Goal: Task Accomplishment & Management: Manage account settings

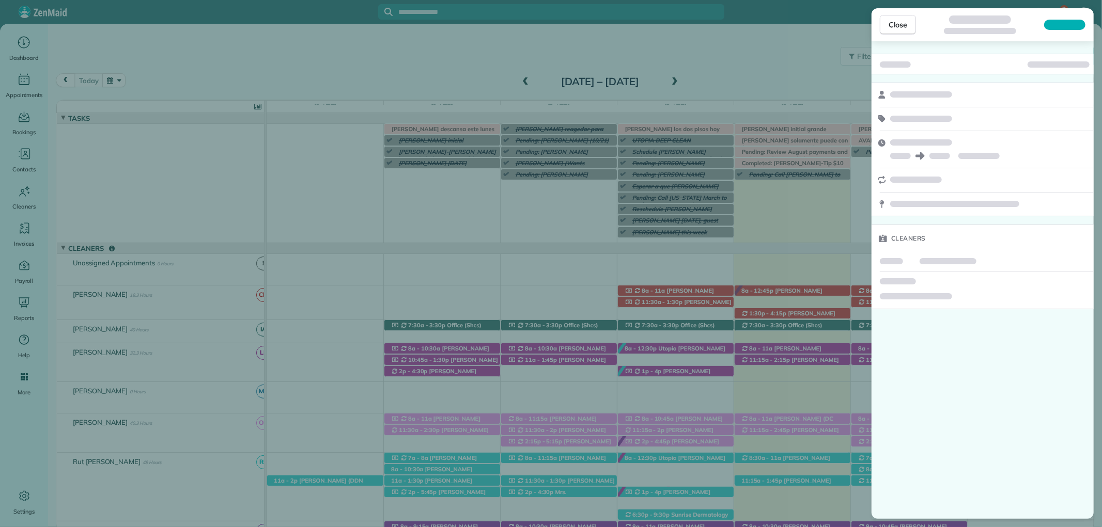
scroll to position [88, 0]
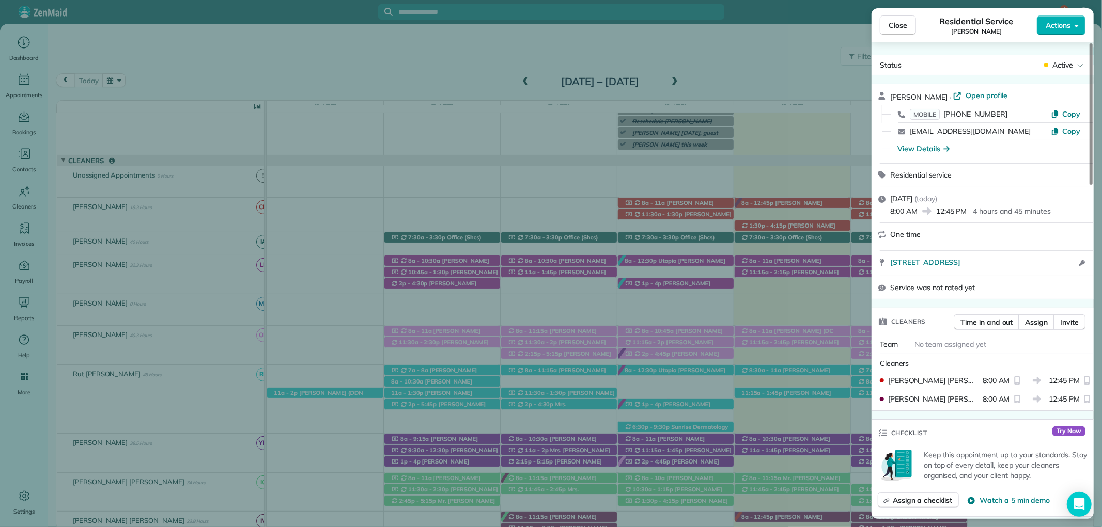
drag, startPoint x: 889, startPoint y: 26, endPoint x: 275, endPoint y: 54, distance: 615.2
click at [889, 25] on span "Close" at bounding box center [897, 25] width 19 height 10
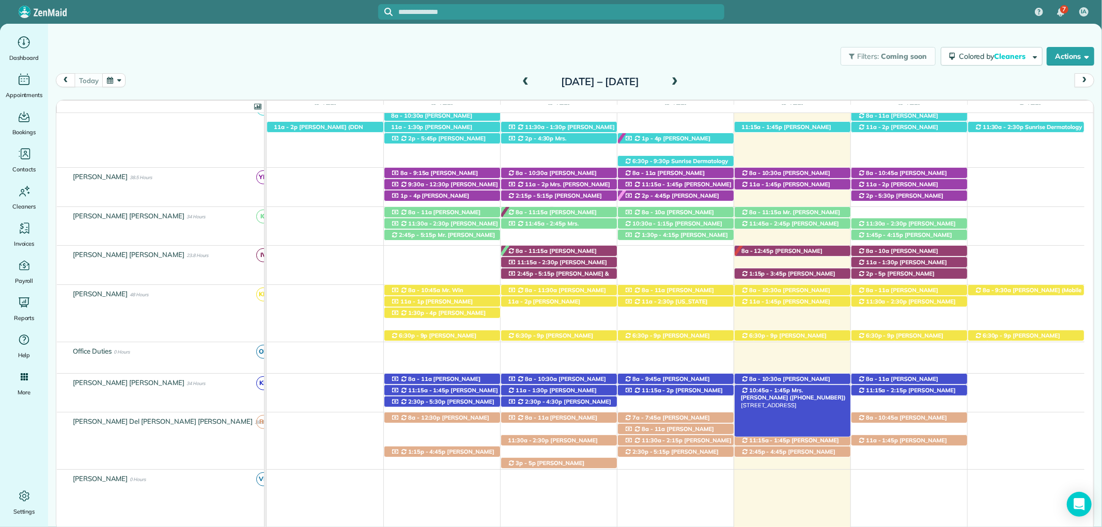
scroll to position [374, 0]
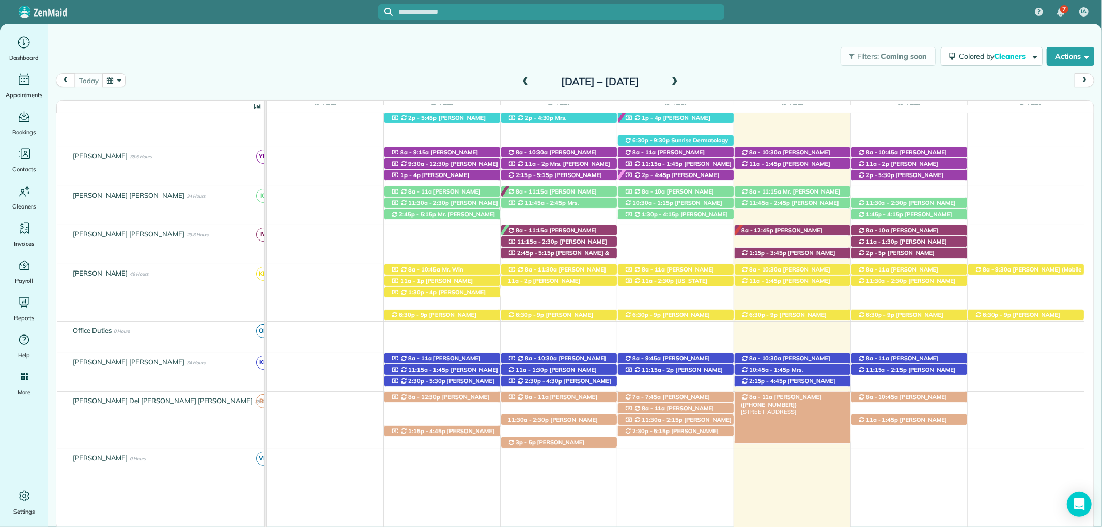
click at [767, 397] on span "8a - 11a" at bounding box center [760, 397] width 25 height 7
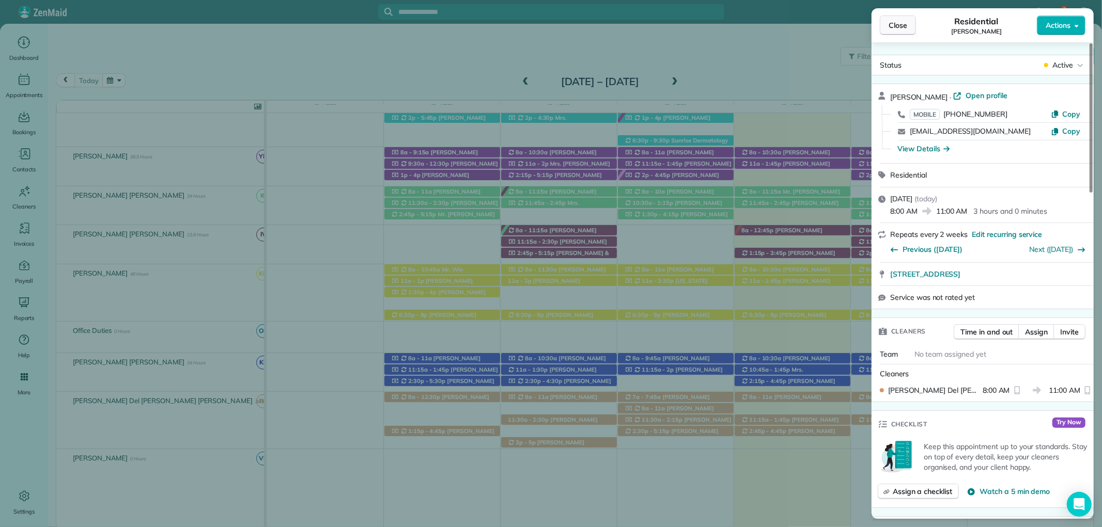
click at [899, 17] on button "Close" at bounding box center [897, 25] width 36 height 20
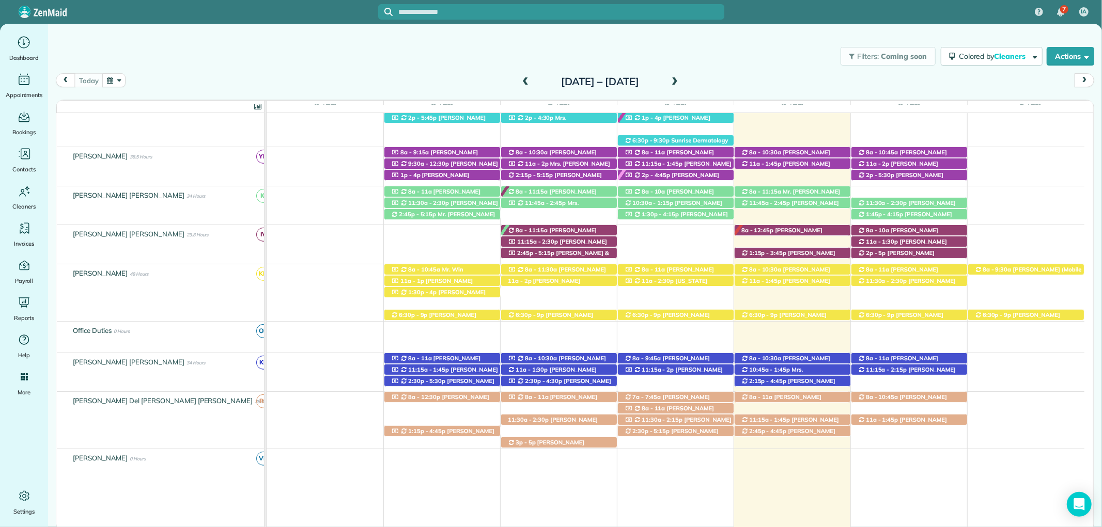
click at [664, 173] on span "2p - 4:45p" at bounding box center [656, 174] width 30 height 7
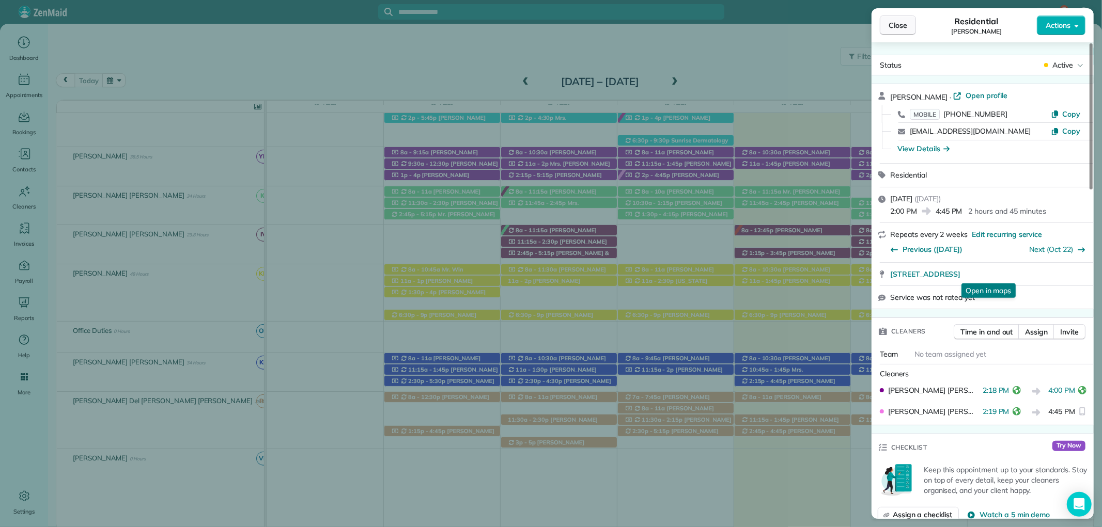
click at [889, 26] on span "Close" at bounding box center [897, 25] width 19 height 10
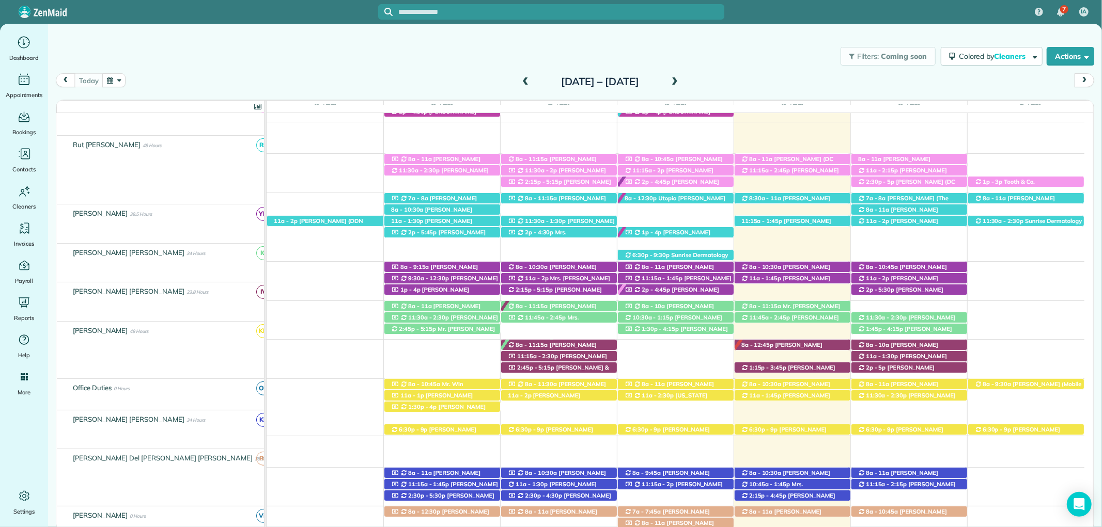
scroll to position [260, 0]
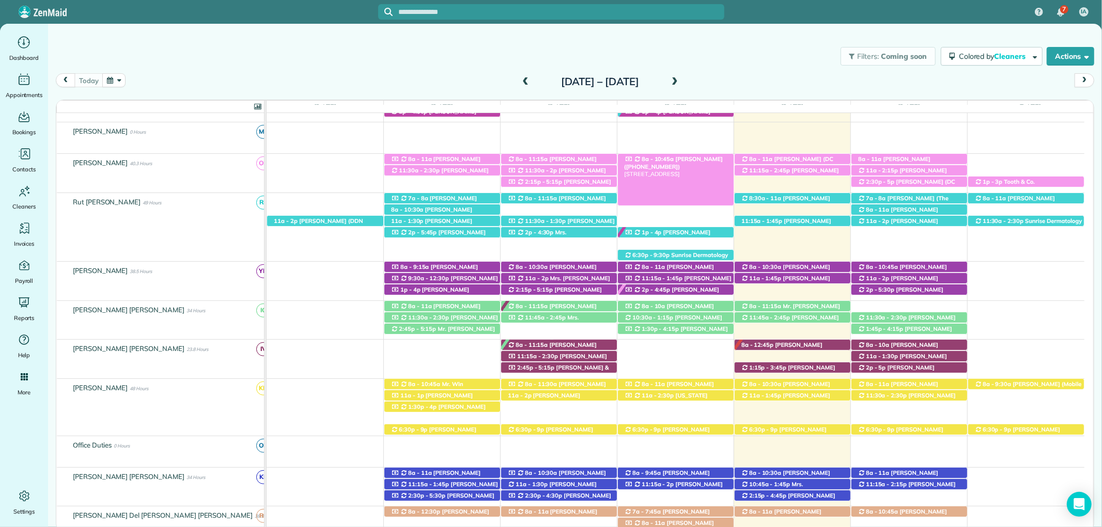
click at [700, 160] on span "Jennifer Allbritian (+12515999764)" at bounding box center [673, 162] width 99 height 14
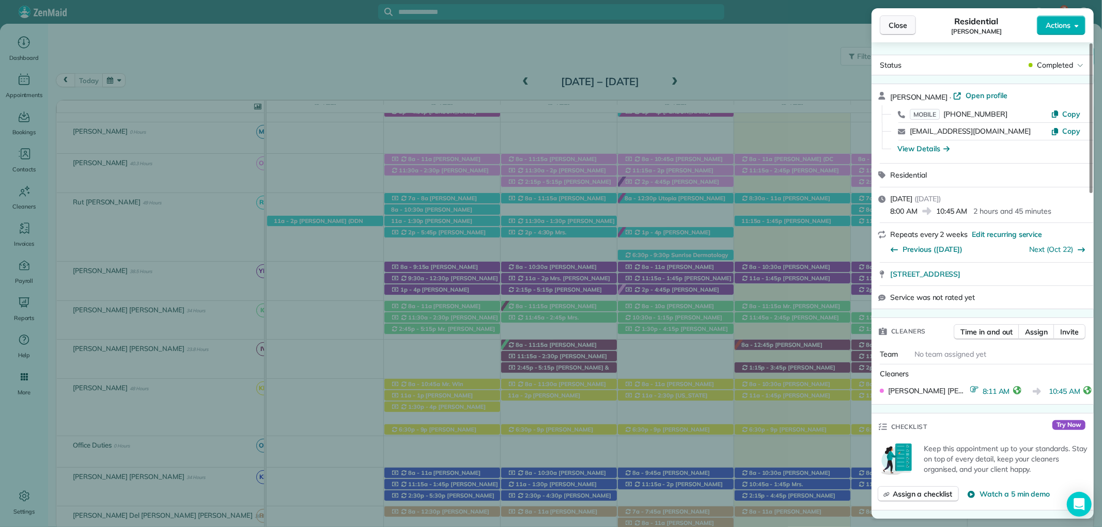
click at [900, 23] on span "Close" at bounding box center [897, 25] width 19 height 10
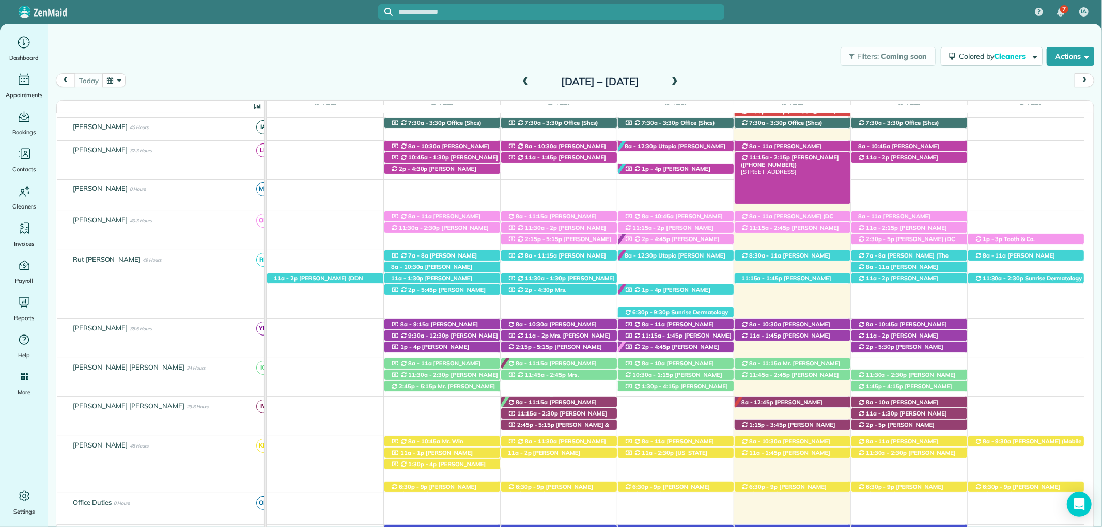
scroll to position [145, 0]
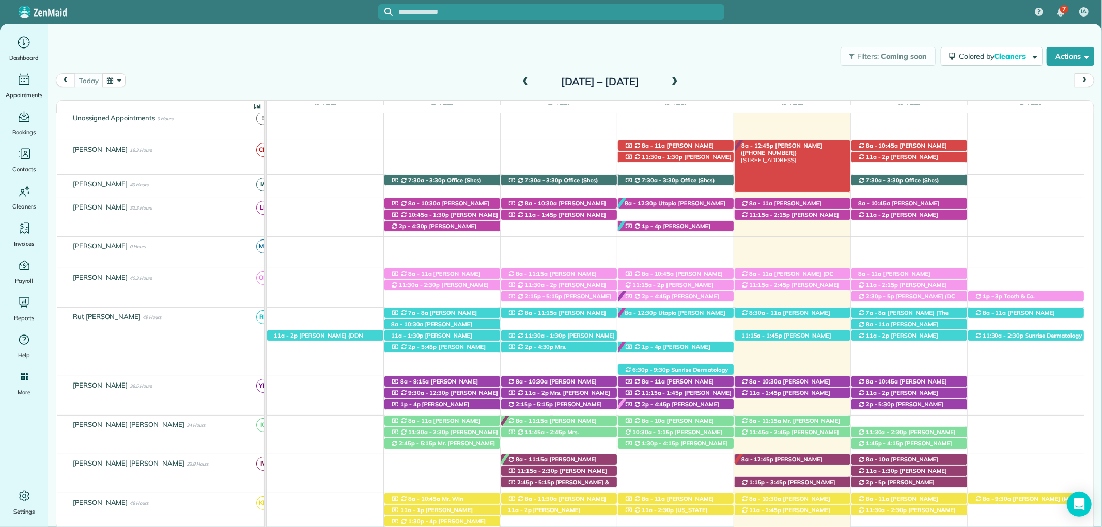
click at [787, 143] on span "Susan Chambers (+13344144451)" at bounding box center [782, 149] width 82 height 14
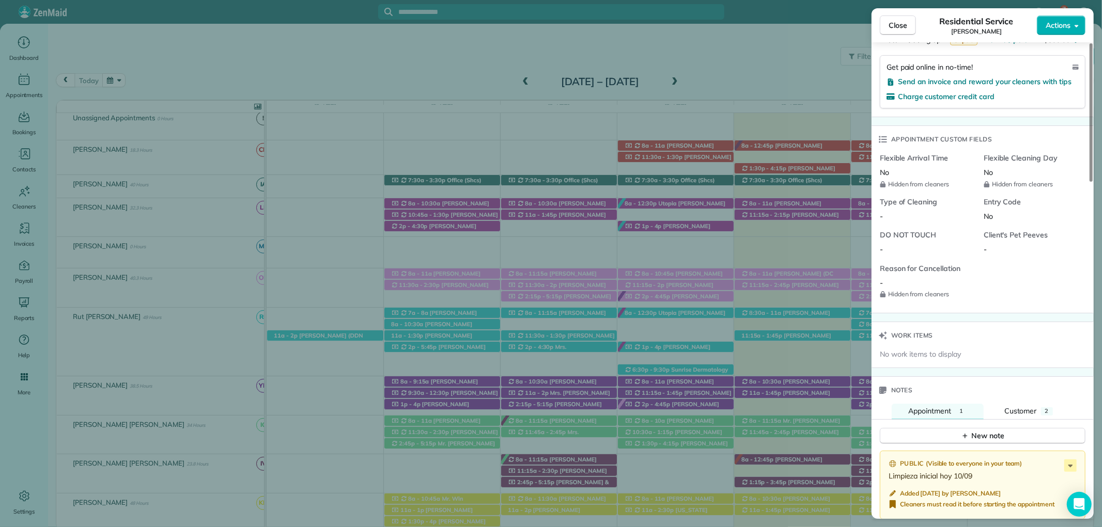
scroll to position [809, 0]
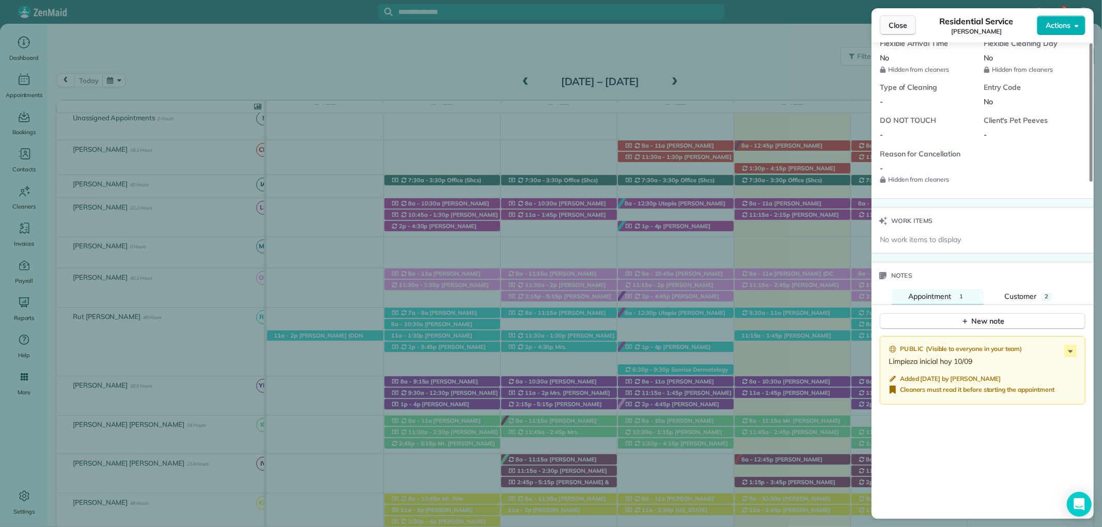
click at [902, 29] on span "Close" at bounding box center [897, 25] width 19 height 10
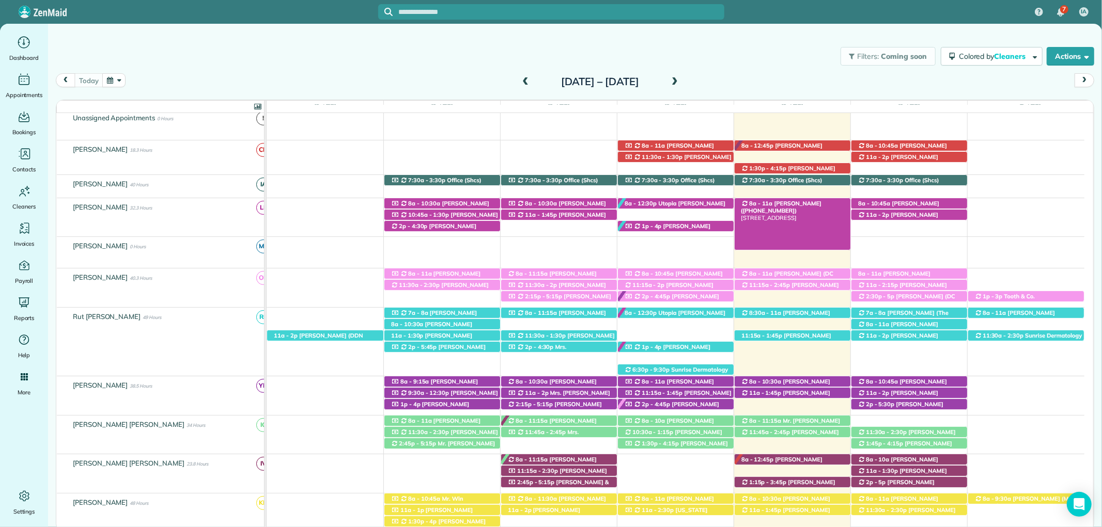
click at [789, 205] on span "Meg Willett (+13193215981)" at bounding box center [781, 207] width 81 height 14
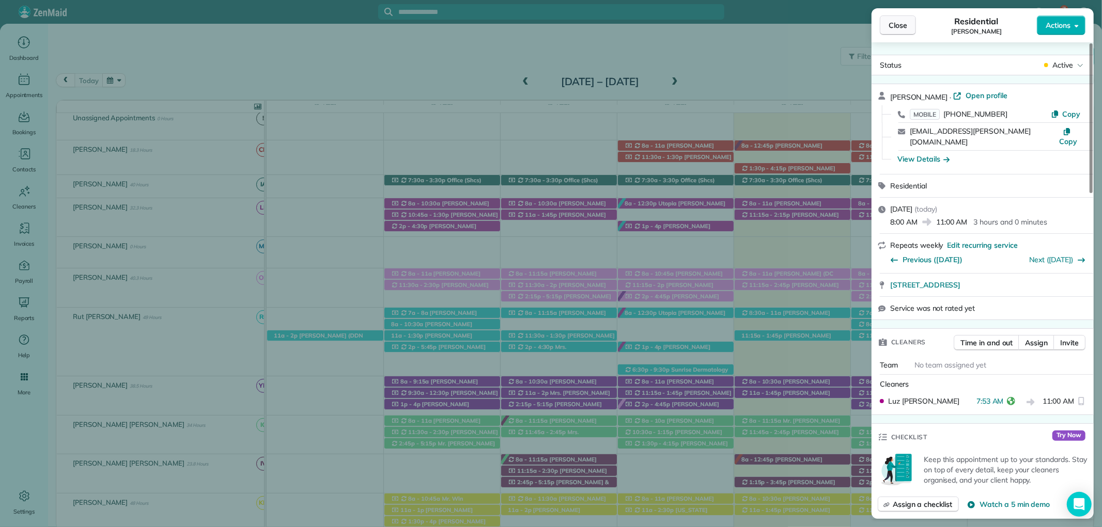
click at [901, 26] on span "Close" at bounding box center [897, 25] width 19 height 10
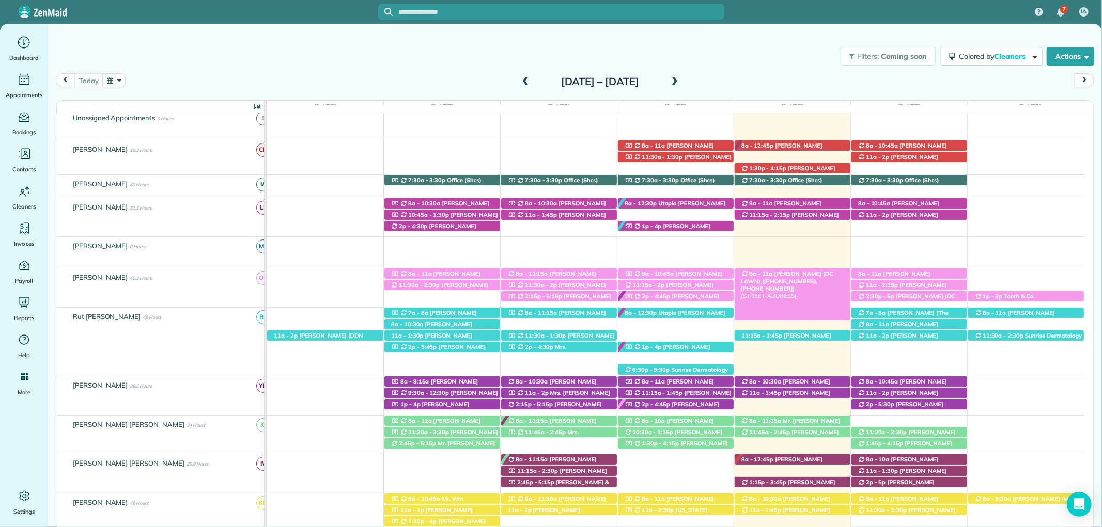
click at [830, 274] on span "Mandy King (DC LAWN) (+12059027602, +12512709897)" at bounding box center [787, 281] width 92 height 22
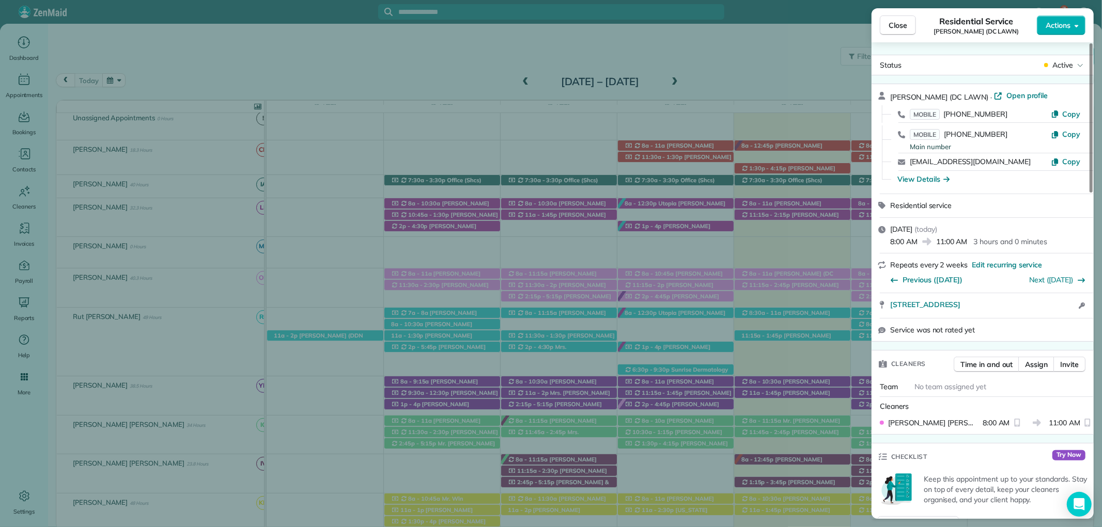
scroll to position [110, 0]
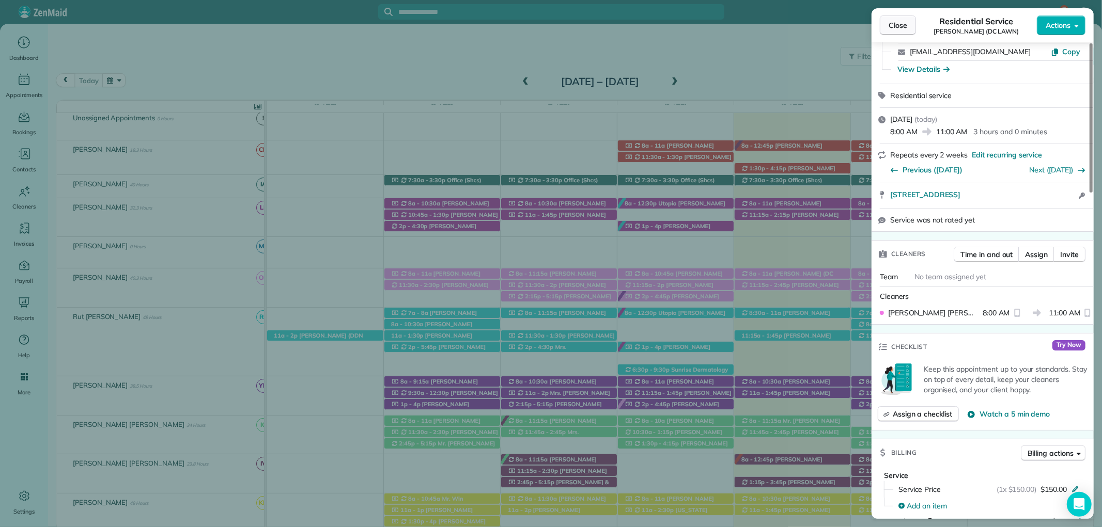
click at [906, 25] on span "Close" at bounding box center [897, 25] width 19 height 10
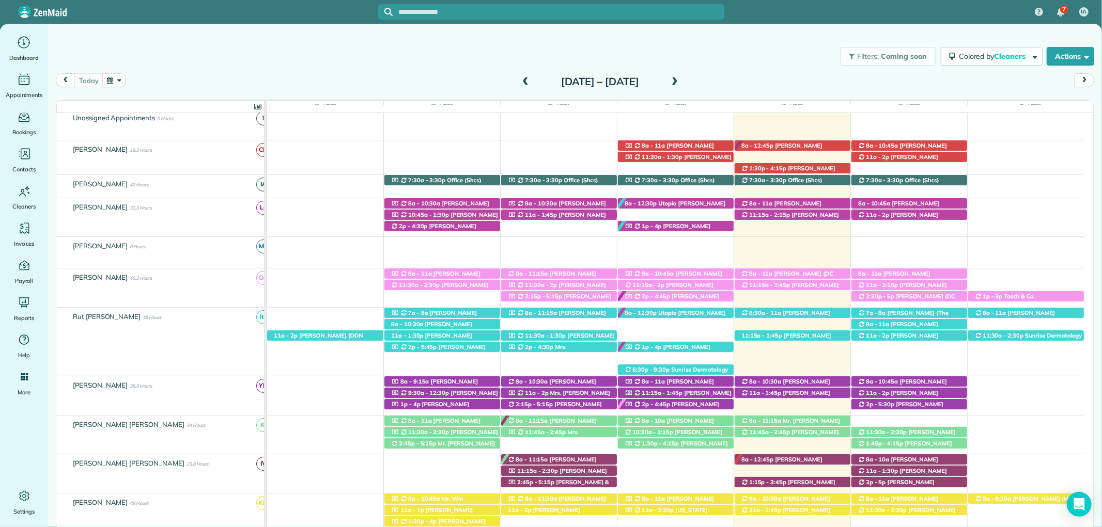
click at [805, 313] on span "Mrs. Evelyn Fusaiotti (+12515339455)" at bounding box center [785, 316] width 89 height 14
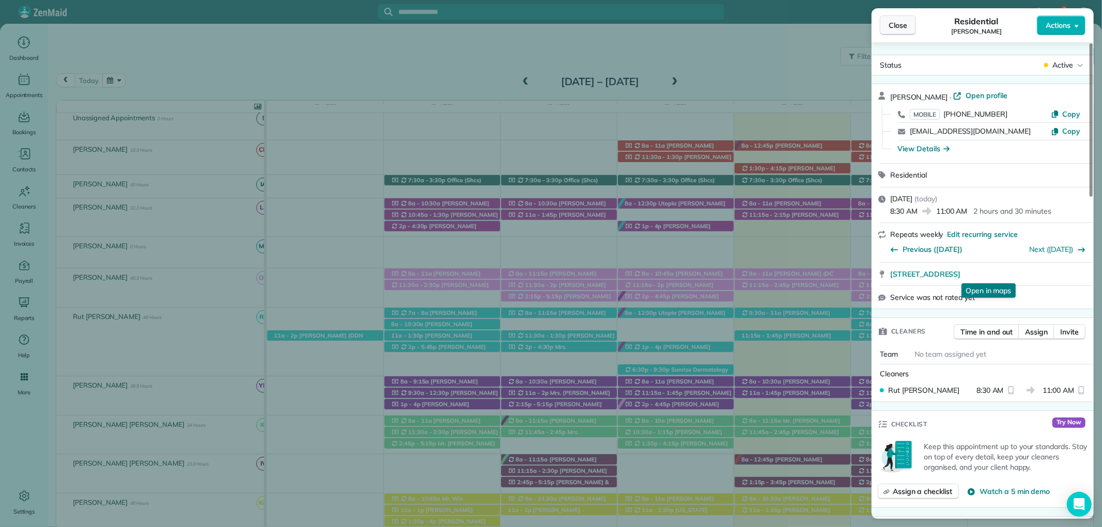
click at [898, 25] on span "Close" at bounding box center [897, 25] width 19 height 10
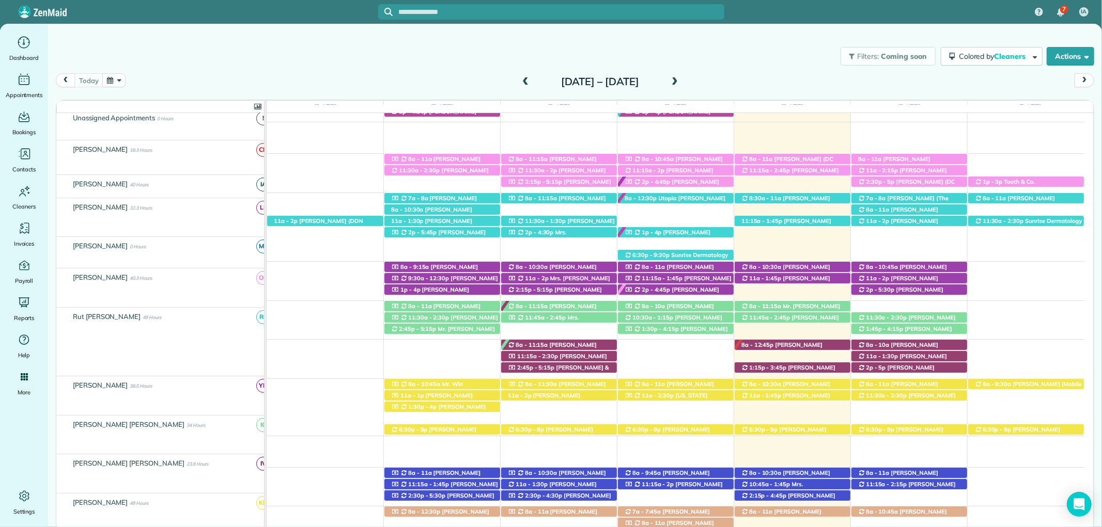
scroll to position [260, 0]
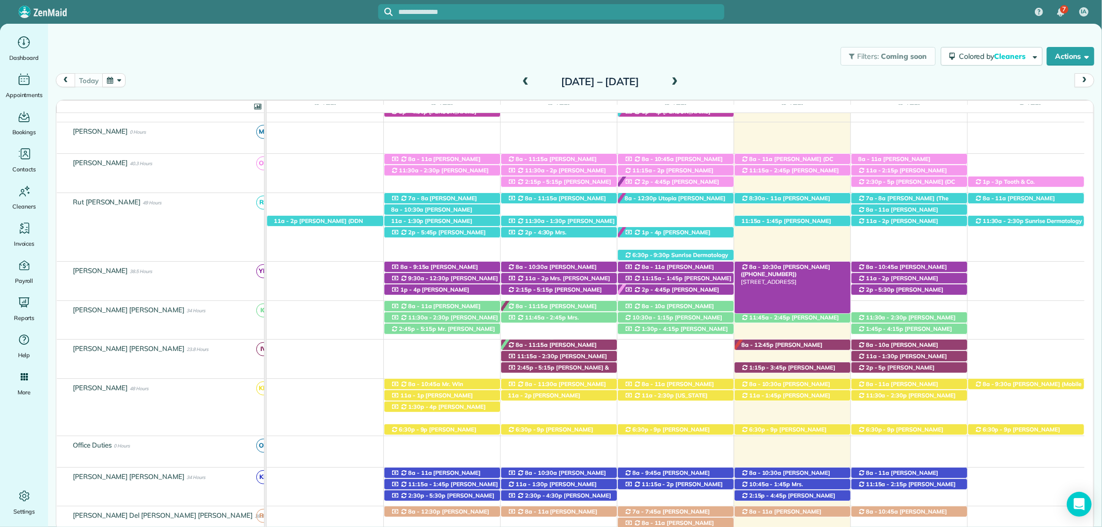
click at [811, 270] on span "Glenda Gravlee (+12517097088)" at bounding box center [785, 270] width 89 height 14
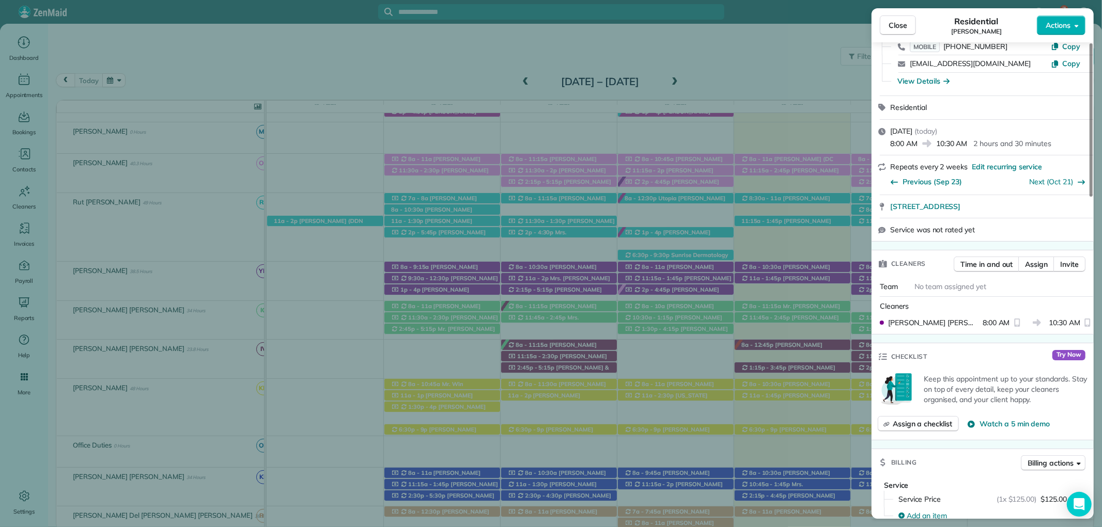
scroll to position [57, 0]
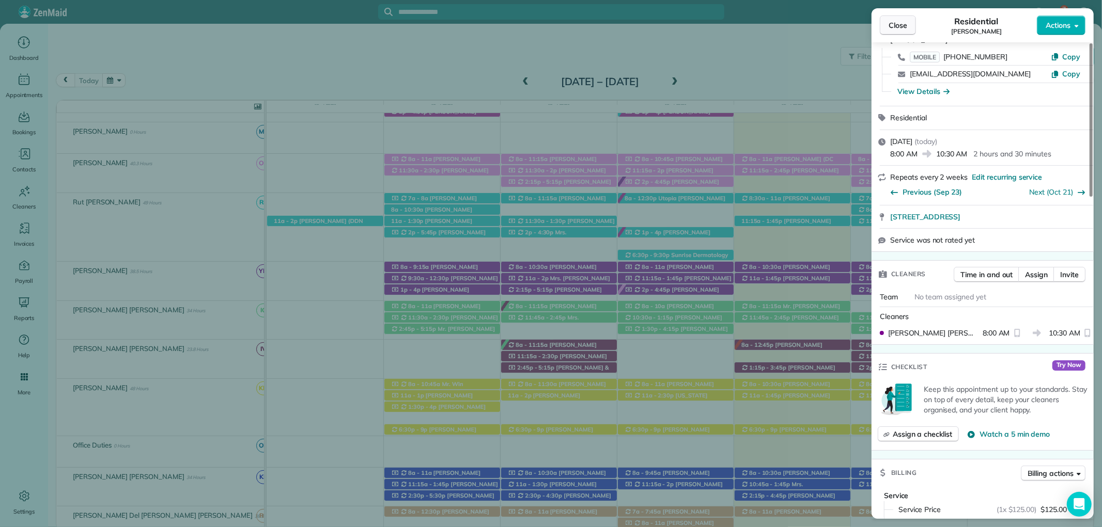
click at [899, 29] on span "Close" at bounding box center [897, 25] width 19 height 10
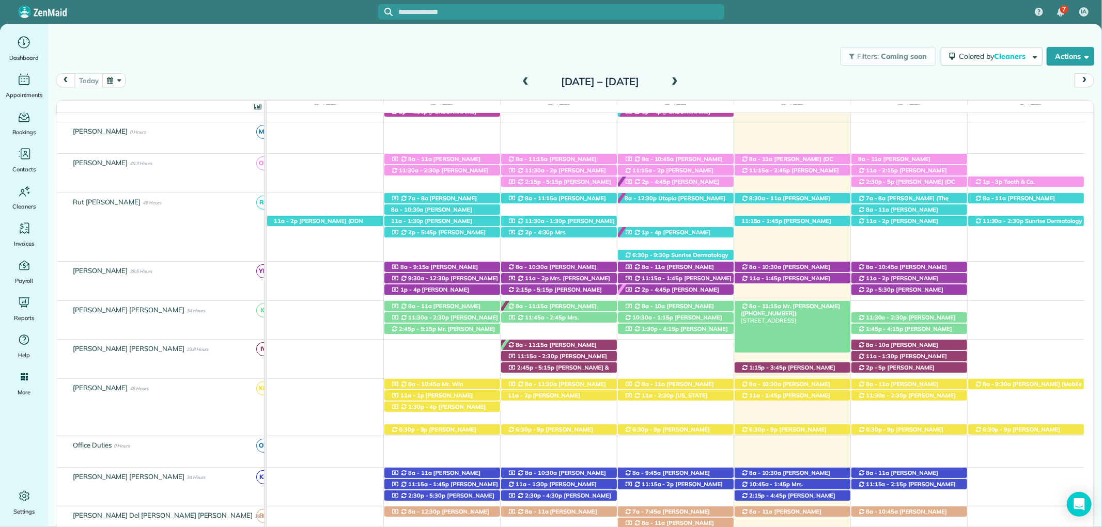
click at [825, 308] on div "8a - 11:15a Mr. Kevin Hall (+13363910278) 12495 Myrtle Street - Fairhope, AL, 3…" at bounding box center [792, 306] width 116 height 11
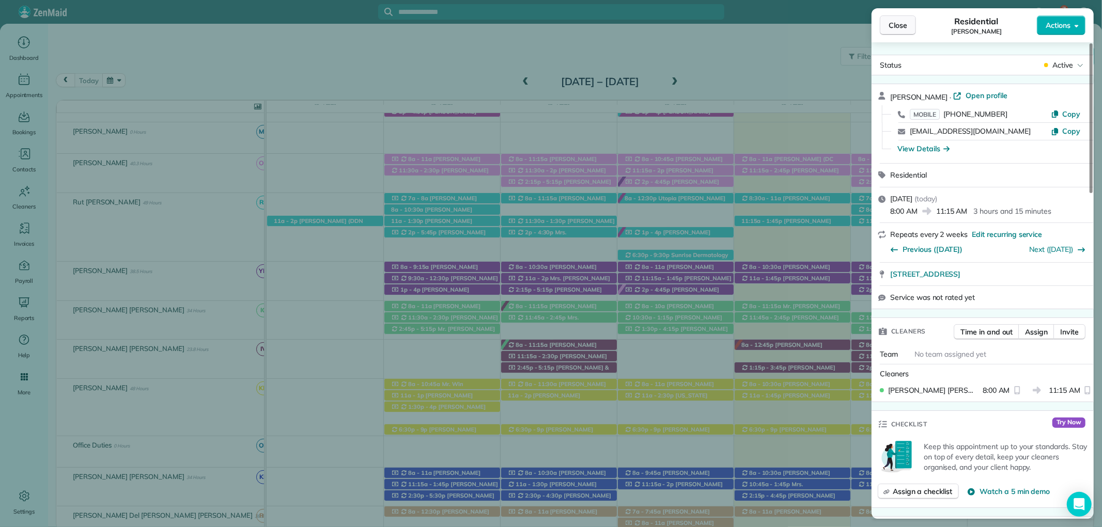
click at [896, 32] on button "Close" at bounding box center [897, 25] width 36 height 20
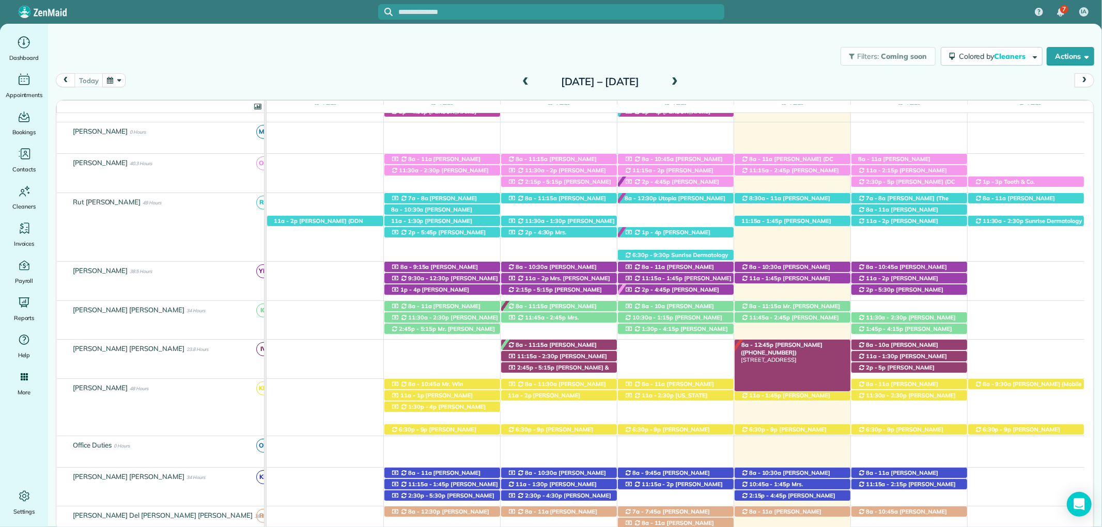
click at [806, 347] on span "Susan Chambers (+13344144451)" at bounding box center [782, 348] width 82 height 14
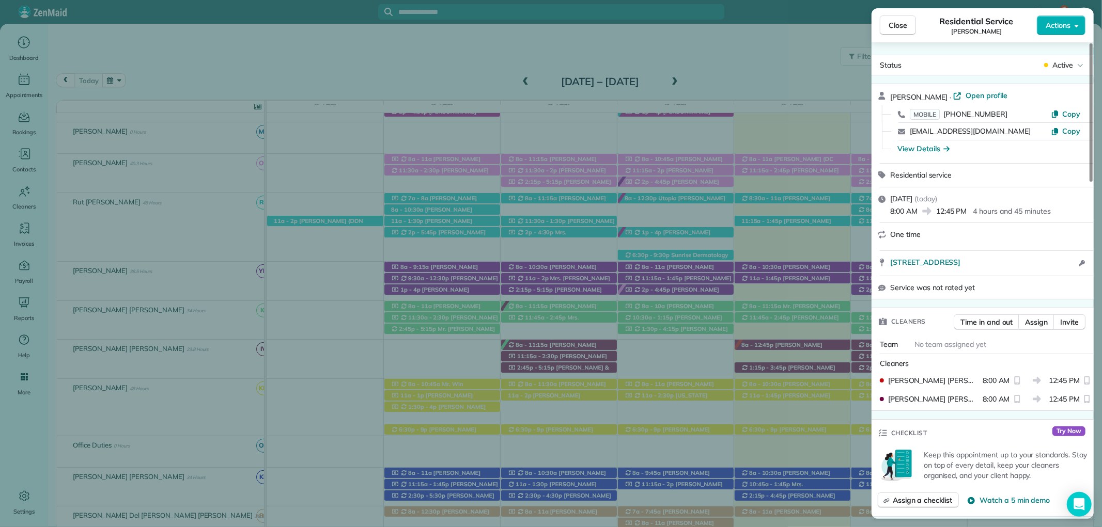
click at [905, 23] on span "Close" at bounding box center [897, 25] width 19 height 10
click at [898, 25] on div at bounding box center [551, 263] width 1102 height 527
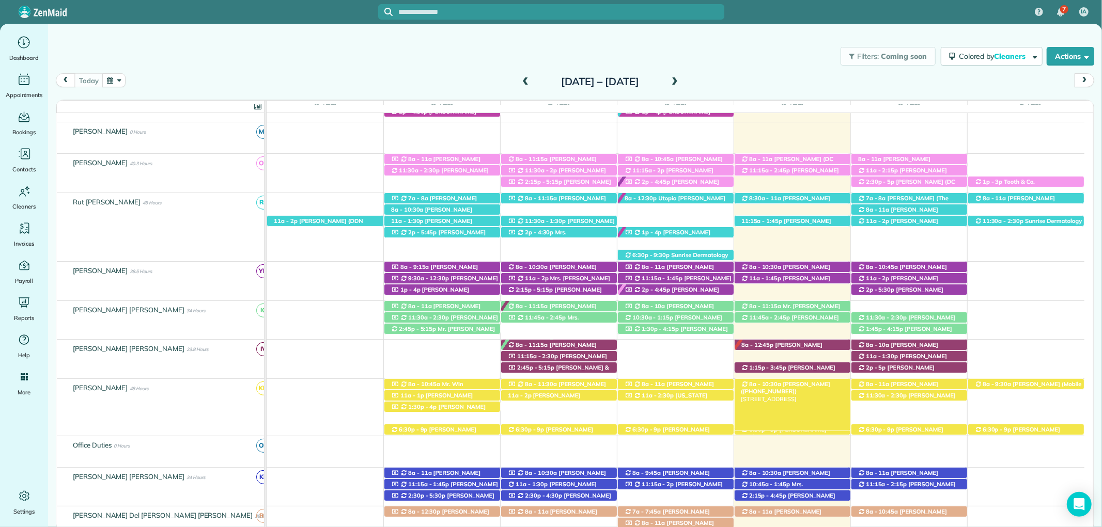
click at [799, 386] on span "Andy Tubertini (+12515506514)" at bounding box center [785, 388] width 89 height 14
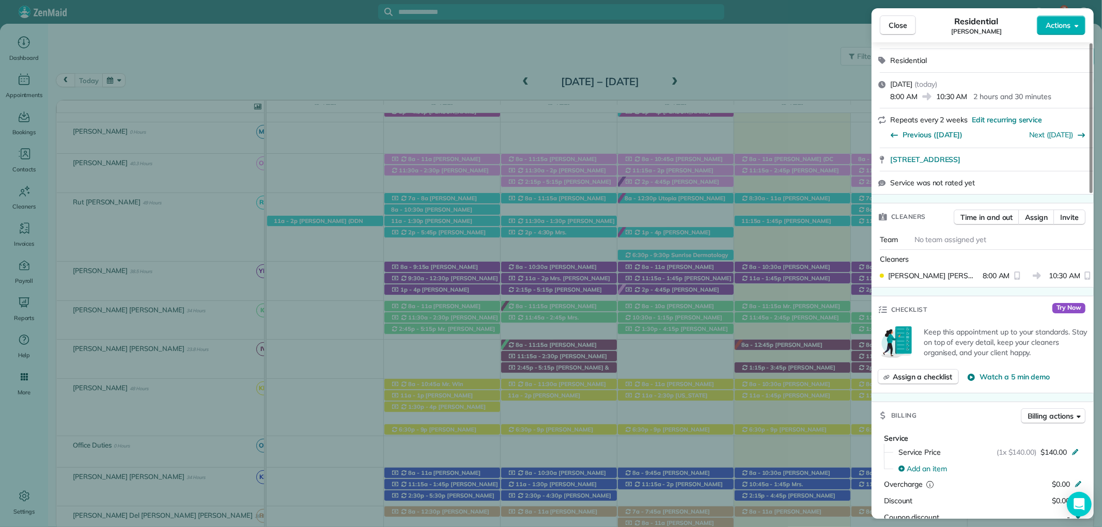
scroll to position [229, 0]
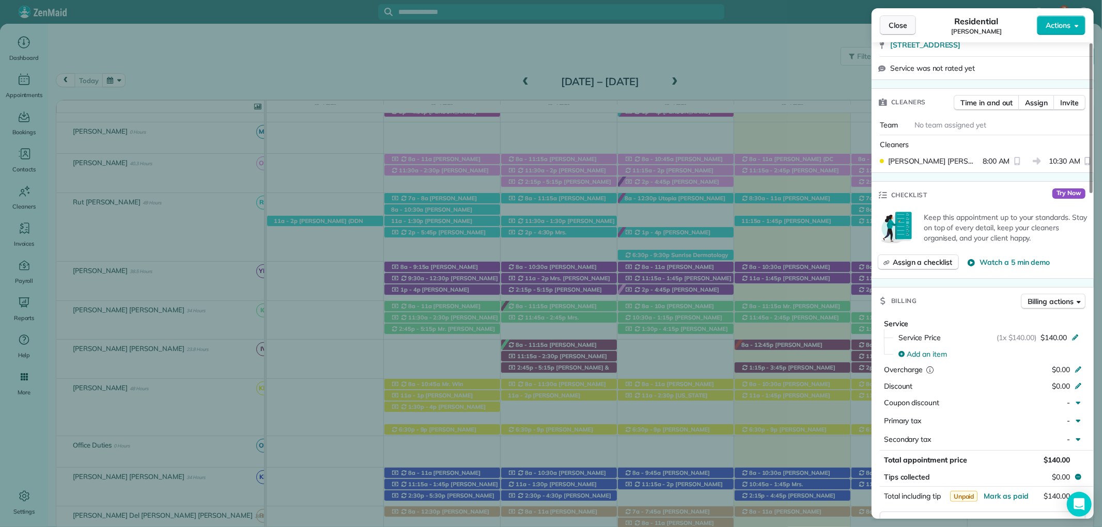
click at [897, 25] on span "Close" at bounding box center [897, 25] width 19 height 10
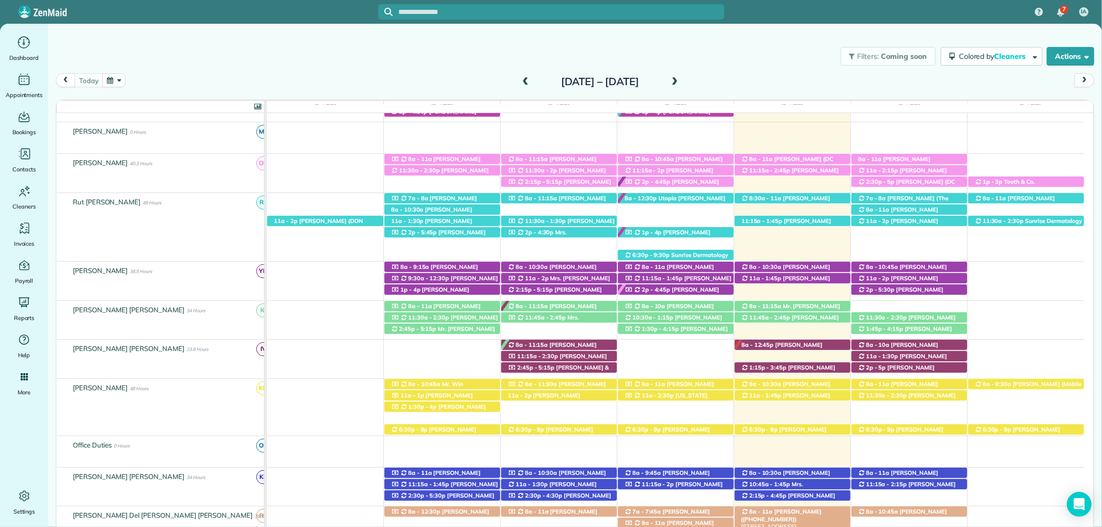
scroll to position [317, 0]
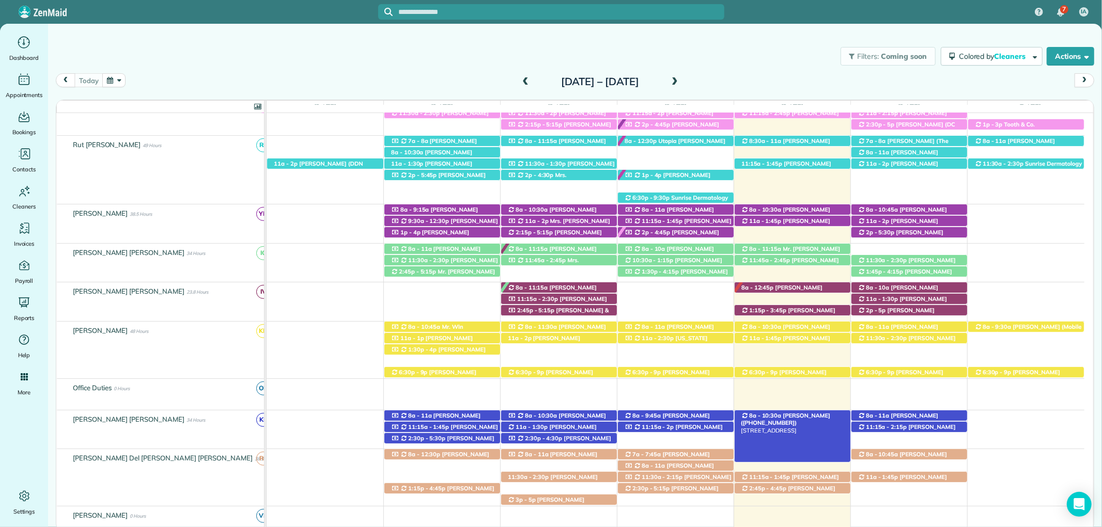
click at [819, 415] on span "Chris Altermatt (+17703632196)" at bounding box center [785, 419] width 89 height 14
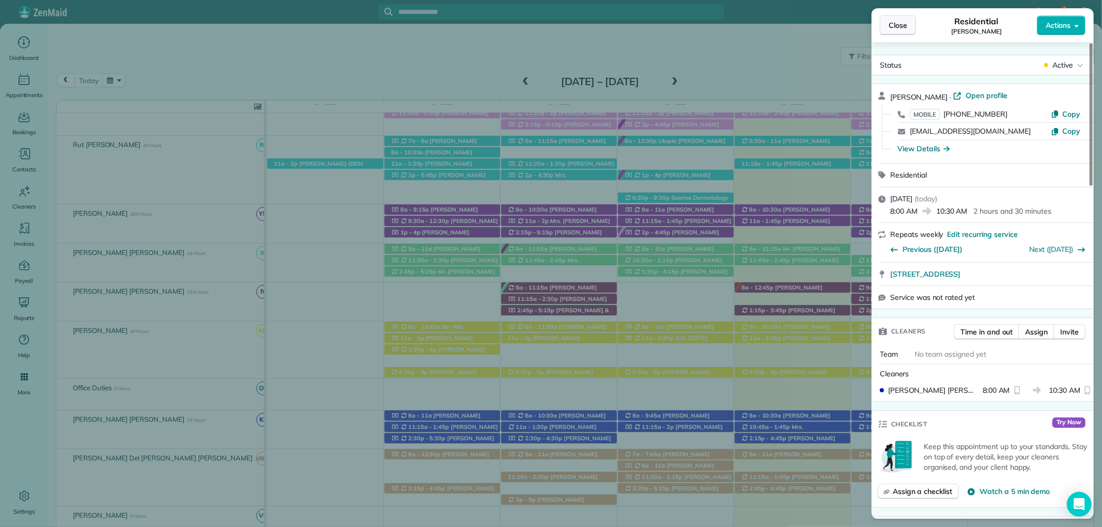
click at [892, 28] on span "Close" at bounding box center [897, 25] width 19 height 10
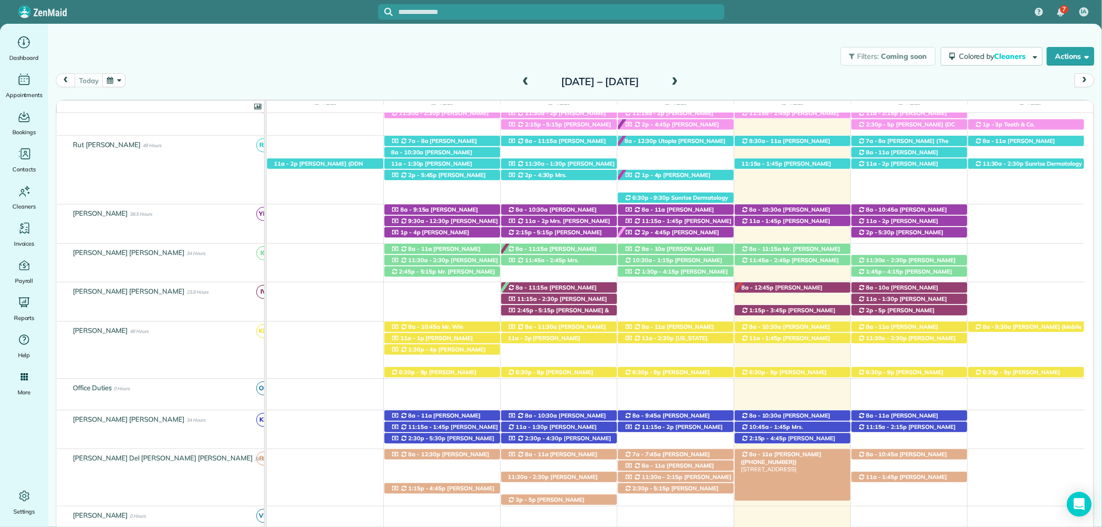
click at [798, 455] on span "Karla thornton (+14193100501)" at bounding box center [781, 458] width 81 height 14
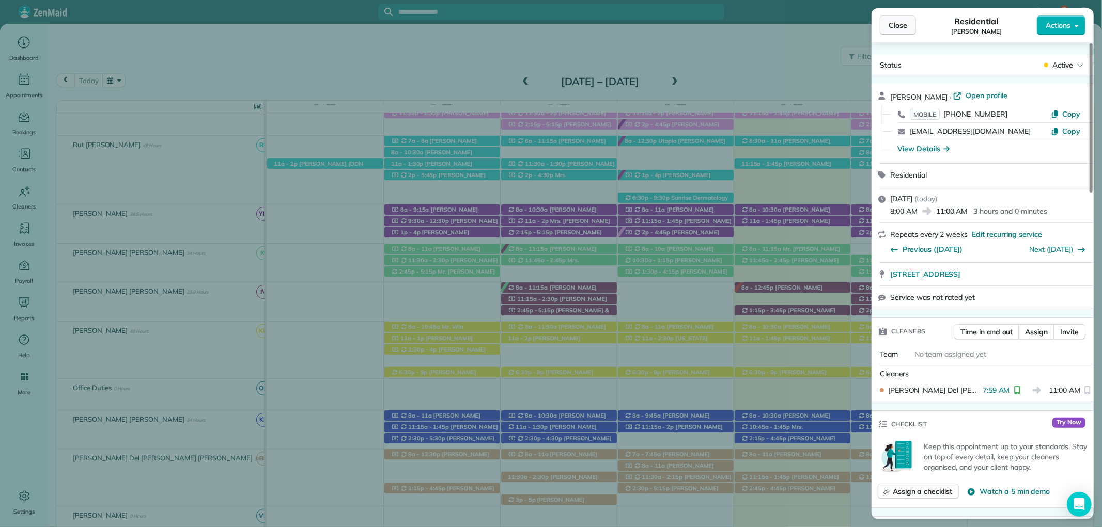
click at [893, 28] on span "Close" at bounding box center [897, 25] width 19 height 10
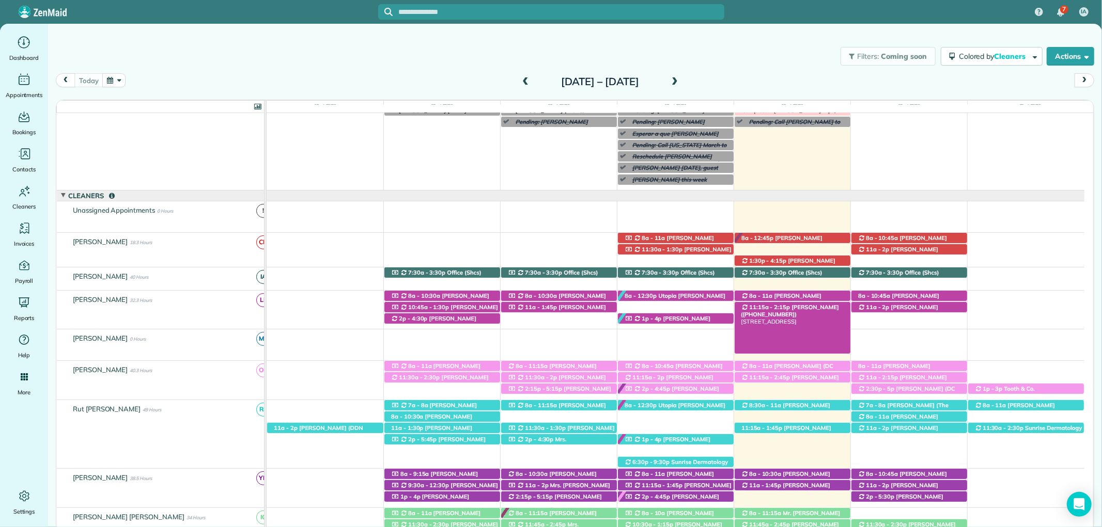
scroll to position [30, 0]
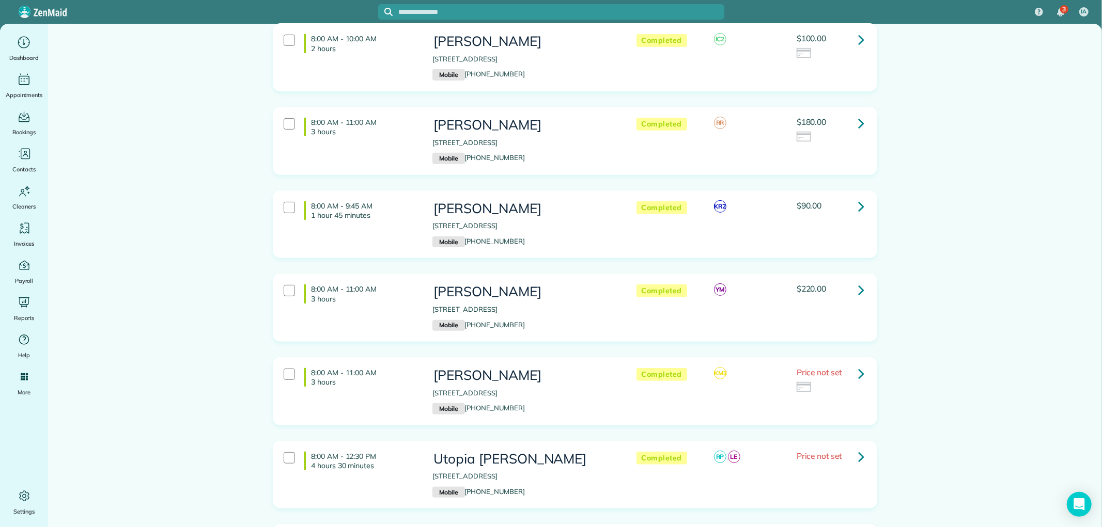
scroll to position [3595, 0]
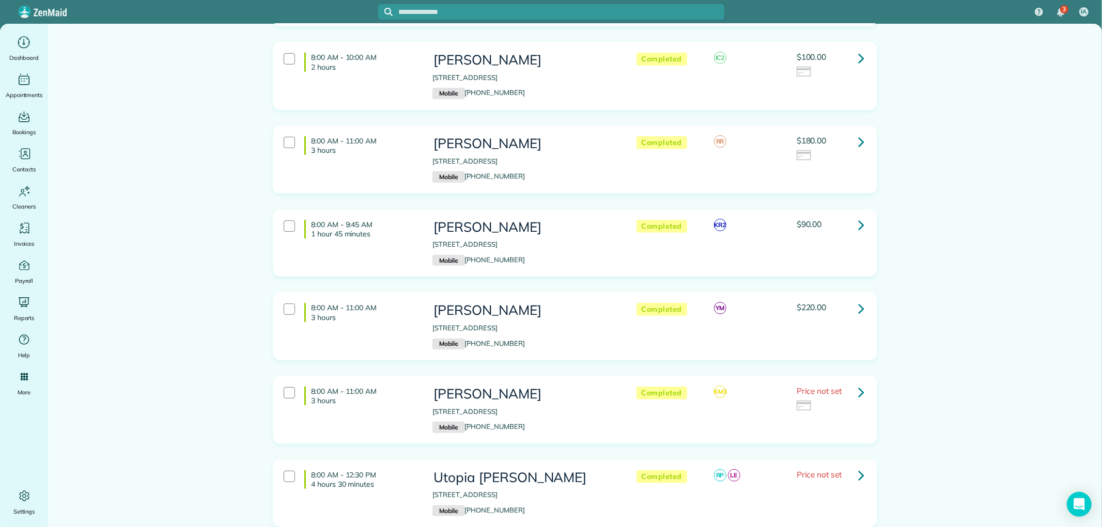
click at [852, 298] on link at bounding box center [861, 308] width 21 height 21
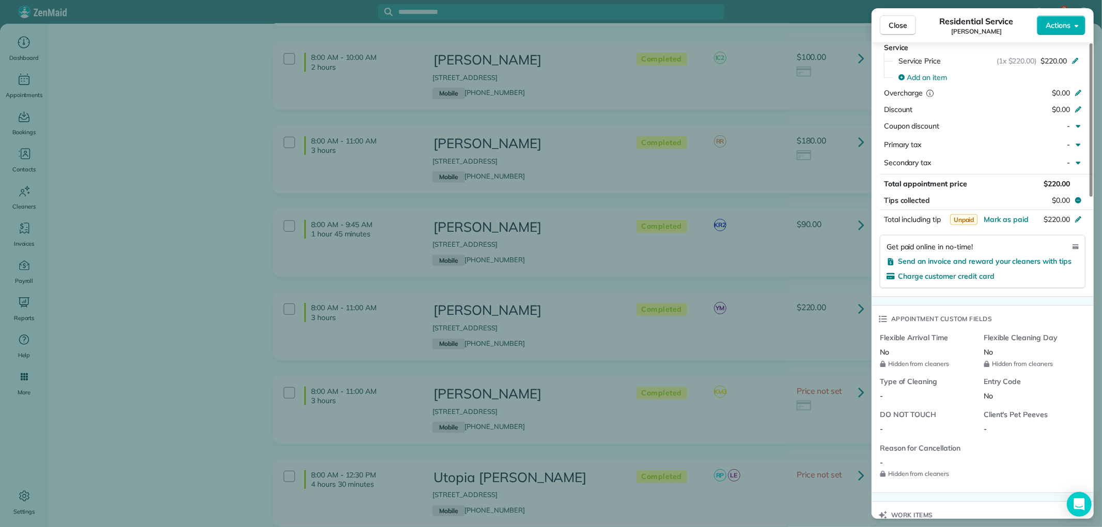
scroll to position [474, 0]
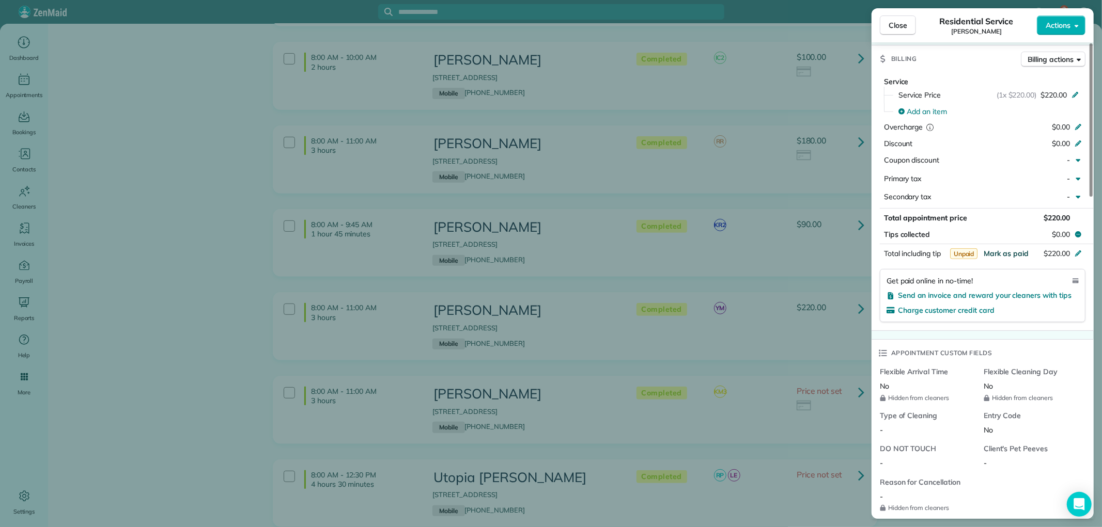
click at [1004, 255] on span "Mark as paid" at bounding box center [1005, 253] width 45 height 9
click at [904, 28] on span "Close" at bounding box center [897, 25] width 19 height 10
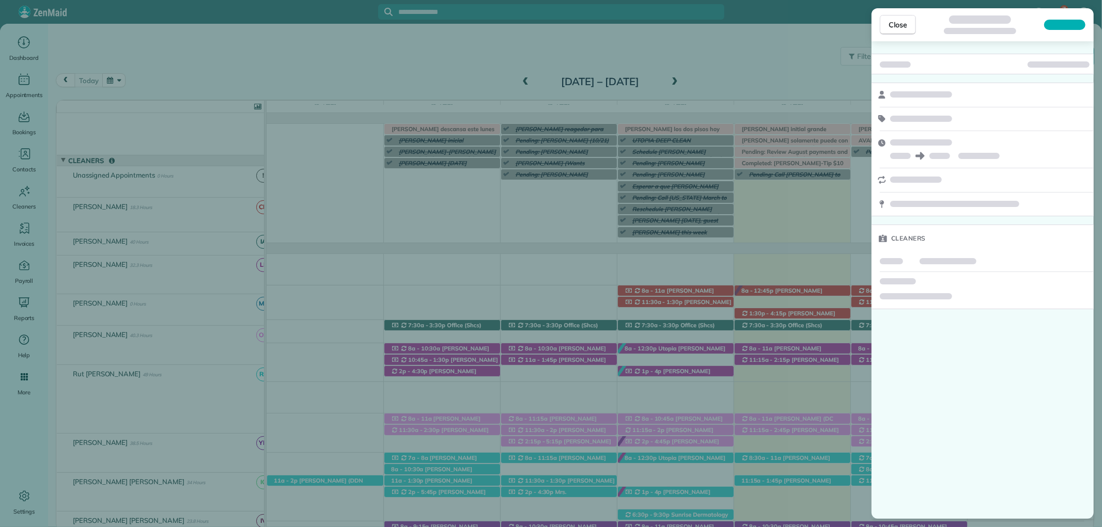
scroll to position [88, 0]
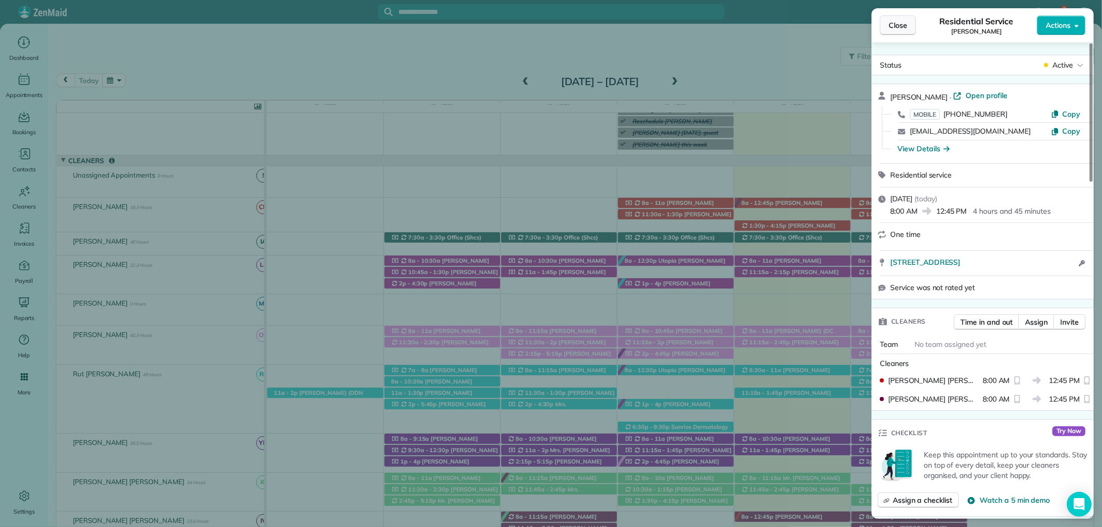
click at [906, 20] on span "Close" at bounding box center [897, 25] width 19 height 10
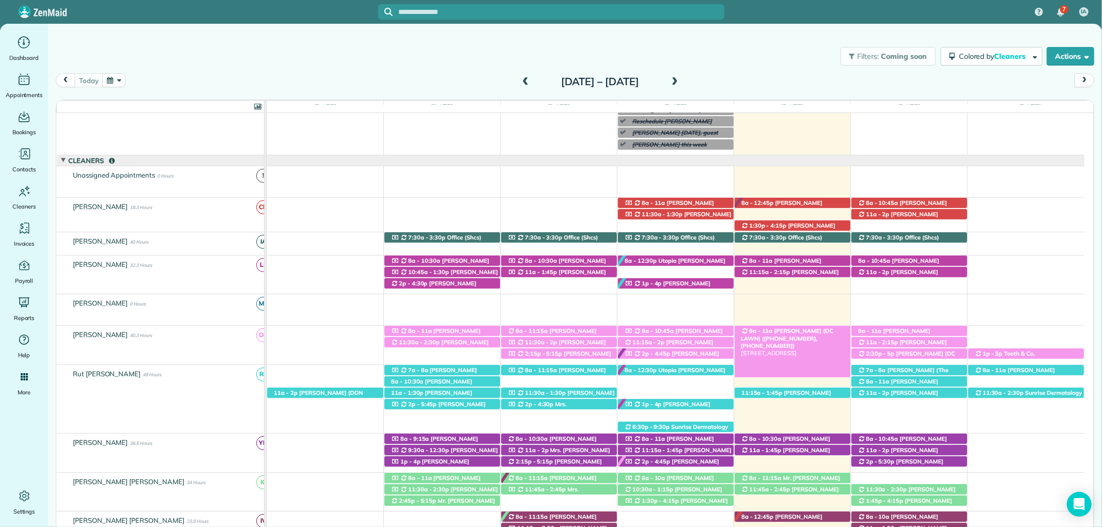
click at [818, 332] on span "Mandy King (DC LAWN) (+12059027602, +12512709897)" at bounding box center [787, 338] width 92 height 22
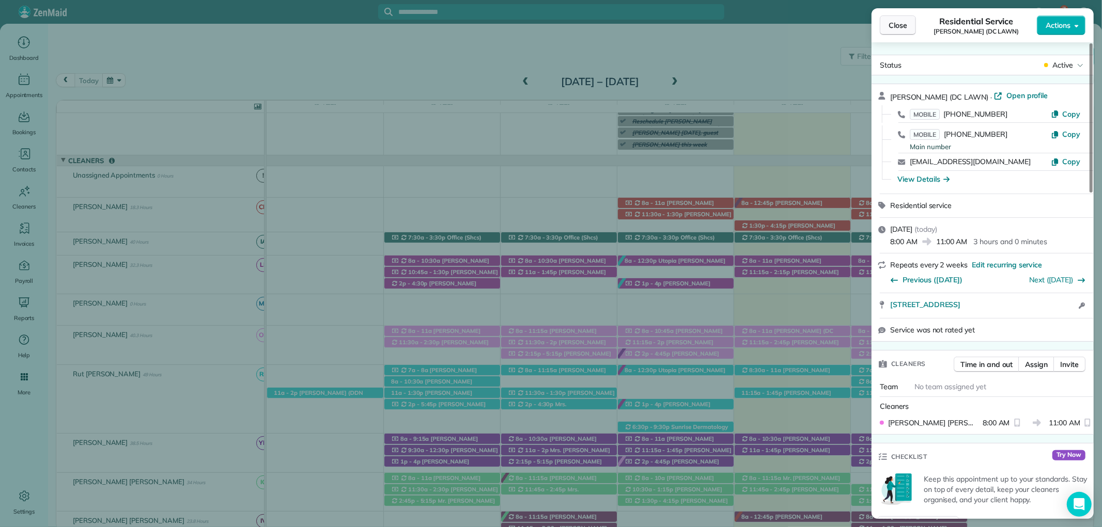
click at [892, 19] on button "Close" at bounding box center [897, 25] width 36 height 20
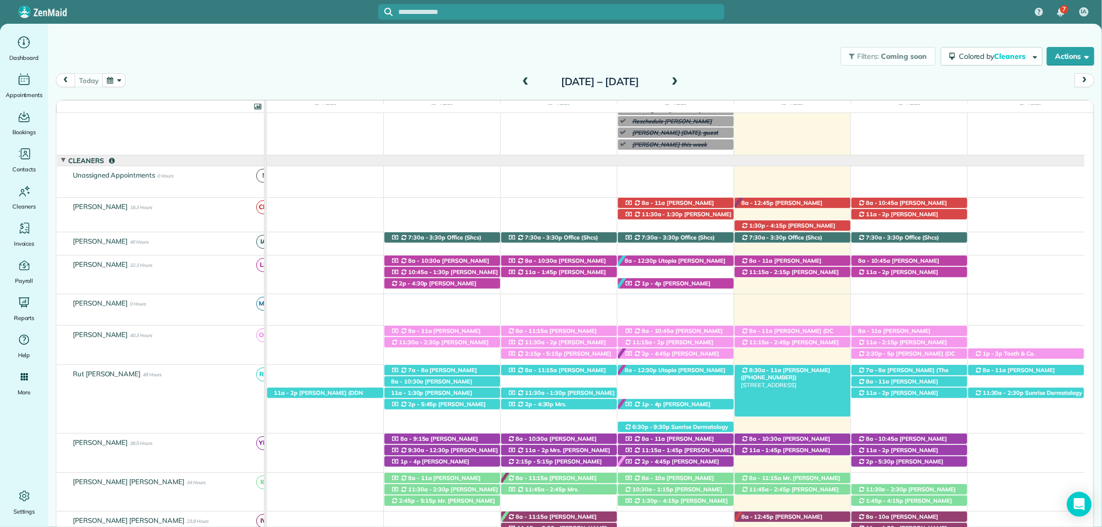
click at [803, 372] on span "Mrs. Evelyn Fusaiotti (+12515339455)" at bounding box center [785, 374] width 89 height 14
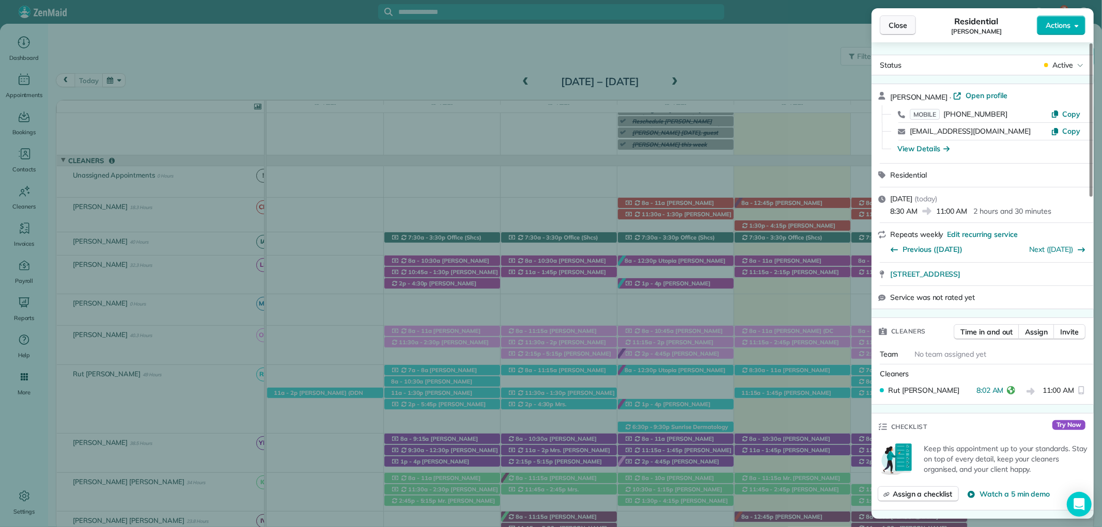
click at [904, 27] on span "Close" at bounding box center [897, 25] width 19 height 10
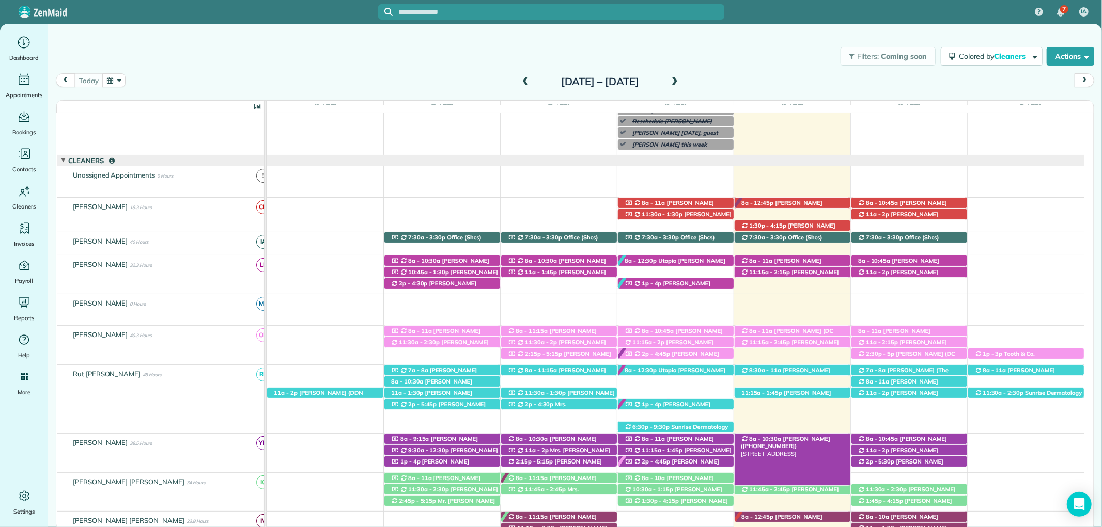
click at [820, 440] on span "Glenda Gravlee (+12517097088)" at bounding box center [785, 442] width 89 height 14
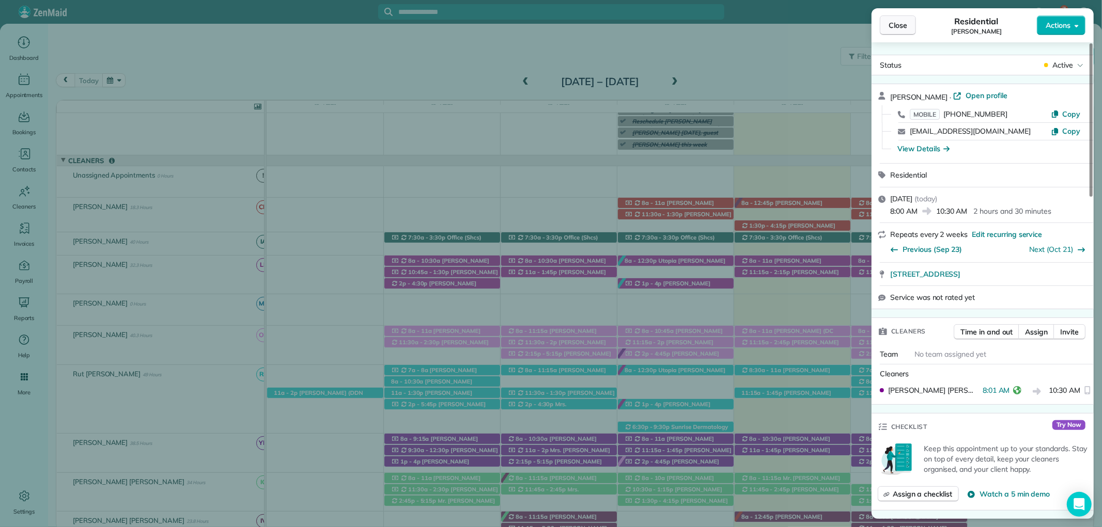
click at [892, 17] on button "Close" at bounding box center [897, 25] width 36 height 20
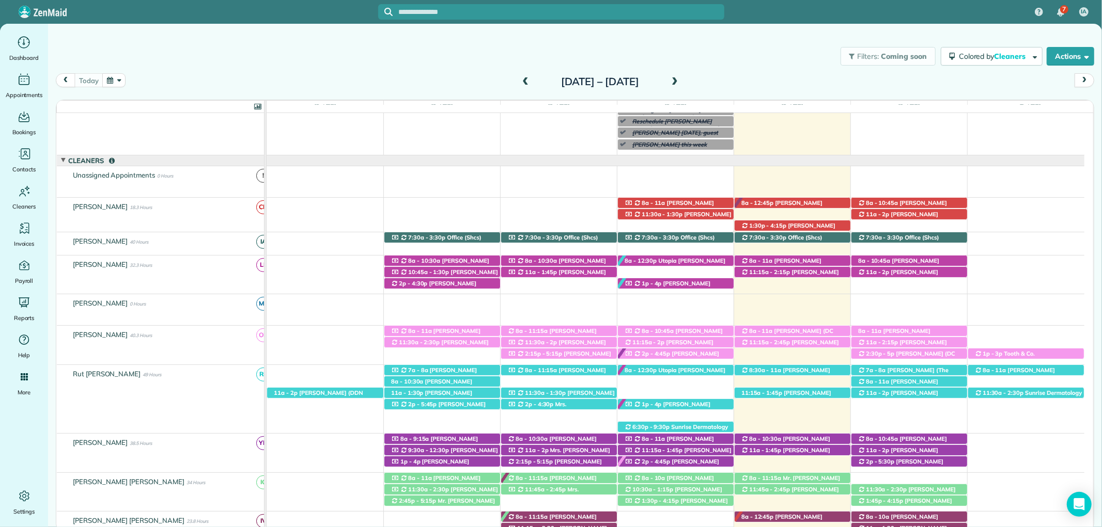
scroll to position [202, 0]
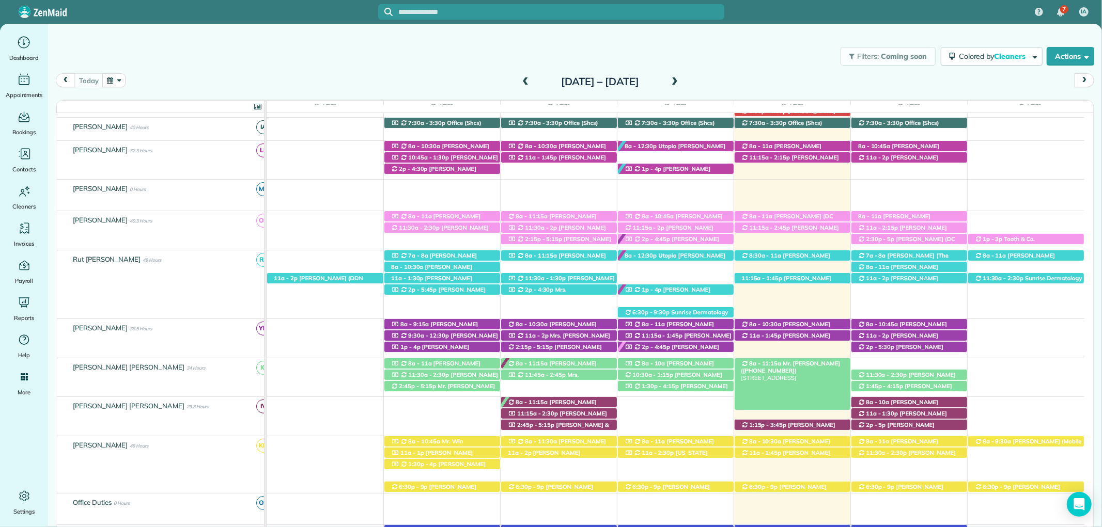
click at [823, 364] on div "8a - 11:15a Mr. Kevin Hall (+13363910278) 12495 Myrtle Street - Fairhope, AL, 3…" at bounding box center [792, 363] width 116 height 11
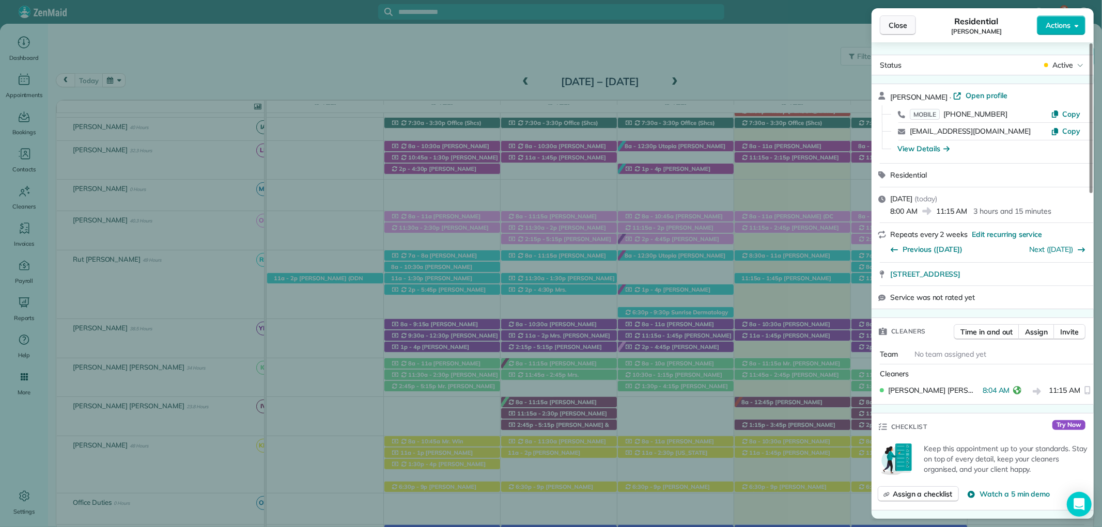
click at [907, 29] on button "Close" at bounding box center [897, 25] width 36 height 20
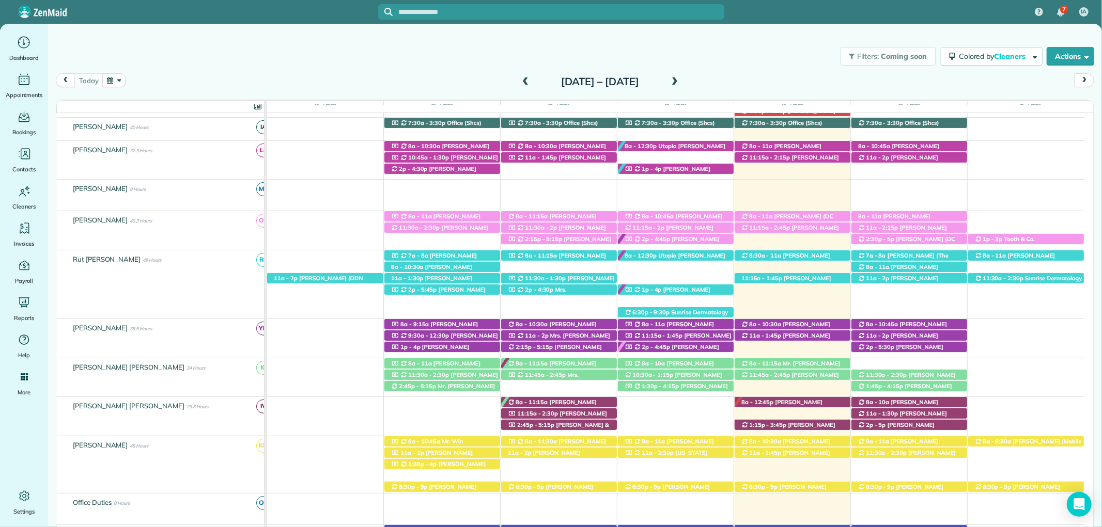
scroll to position [260, 0]
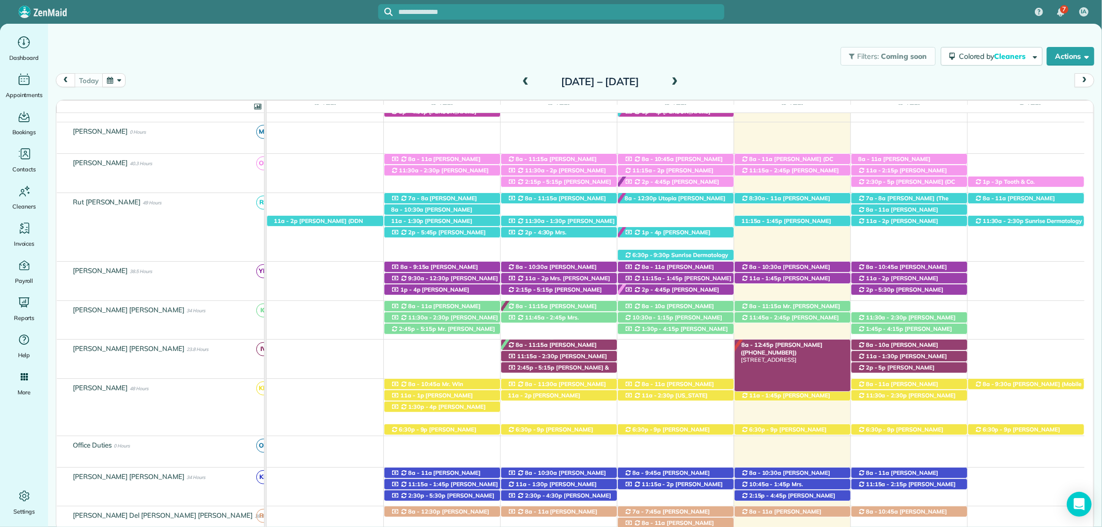
click at [800, 350] on div "8a - 12:45p Susan Chambers (+13344144451) 138 Willow Lake Drive - Fairhope, AL,…" at bounding box center [792, 345] width 116 height 11
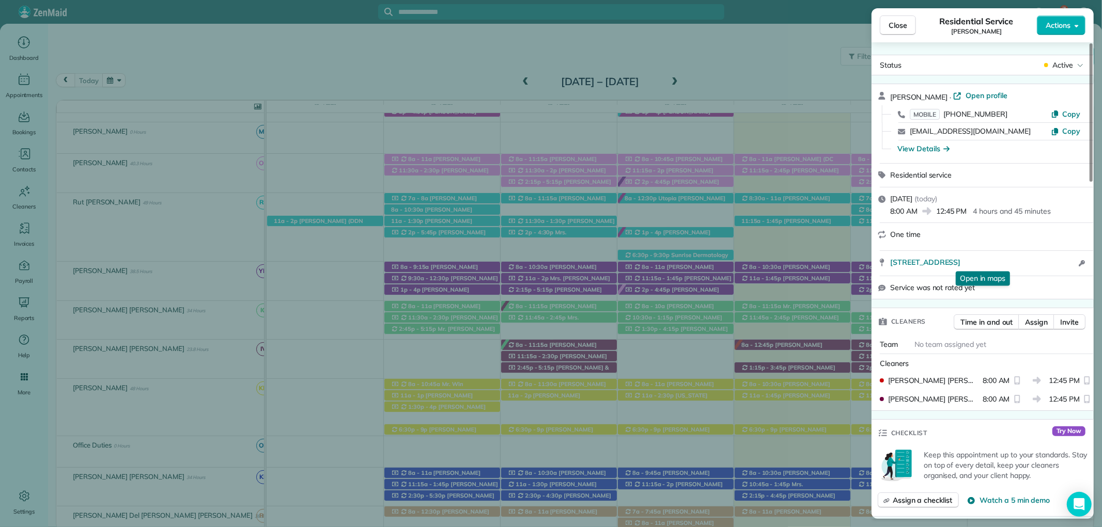
click at [899, 28] on span "Close" at bounding box center [897, 25] width 19 height 10
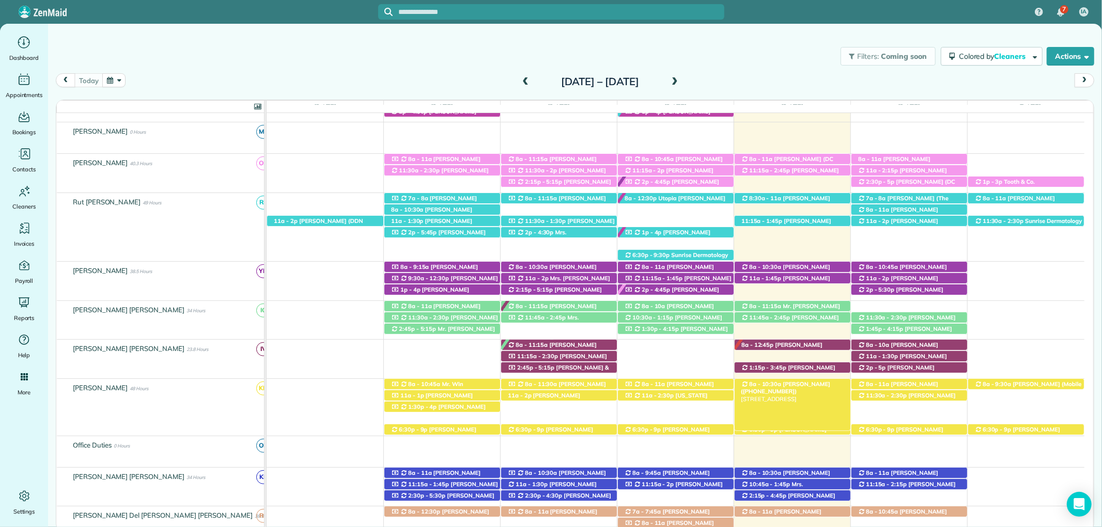
click at [798, 388] on span "Andy Tubertini (+12515506514)" at bounding box center [785, 388] width 89 height 14
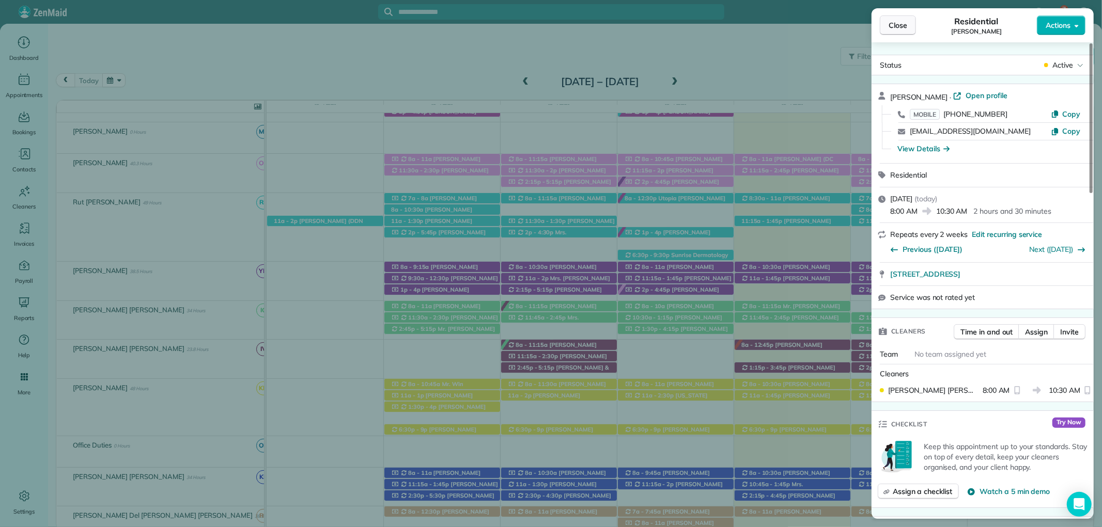
click at [898, 27] on span "Close" at bounding box center [897, 25] width 19 height 10
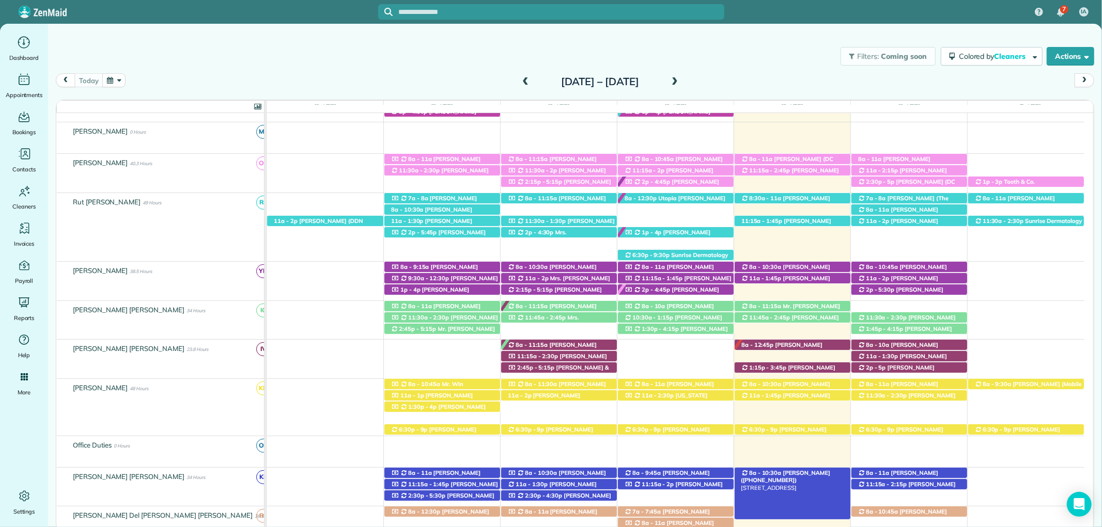
click at [802, 474] on span "Chris Altermatt (+17703632196)" at bounding box center [785, 476] width 89 height 14
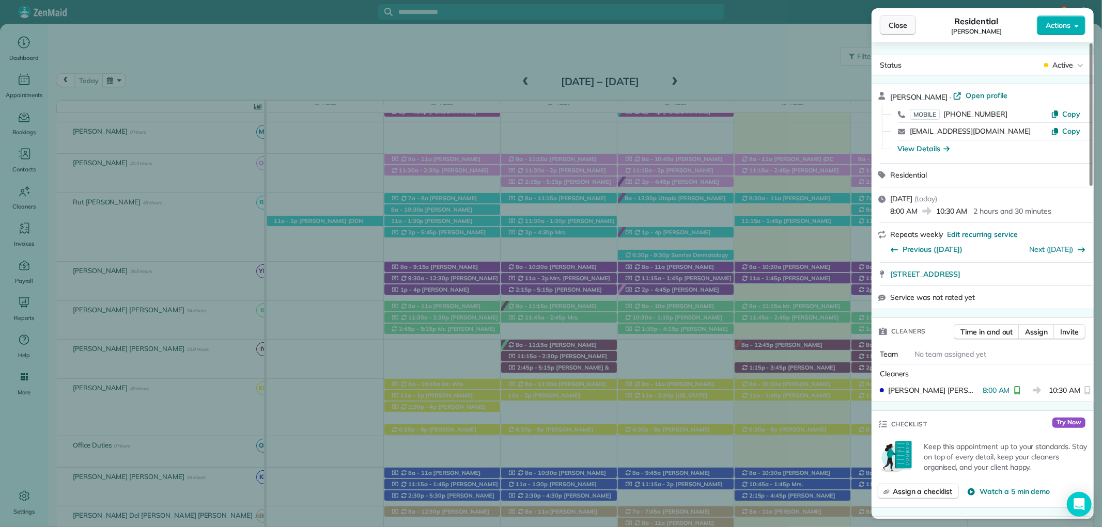
click at [899, 25] on span "Close" at bounding box center [897, 25] width 19 height 10
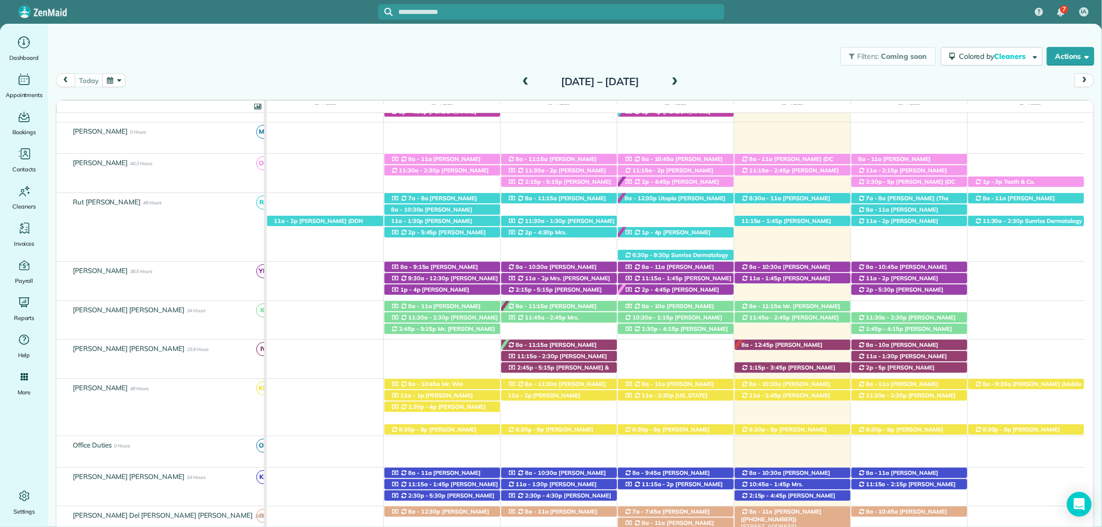
click at [827, 514] on div "8a - 11a Karla thornton (+14193100501) 16616 Sweet Gum Boulevard - Foley, AL, 3…" at bounding box center [792, 512] width 116 height 11
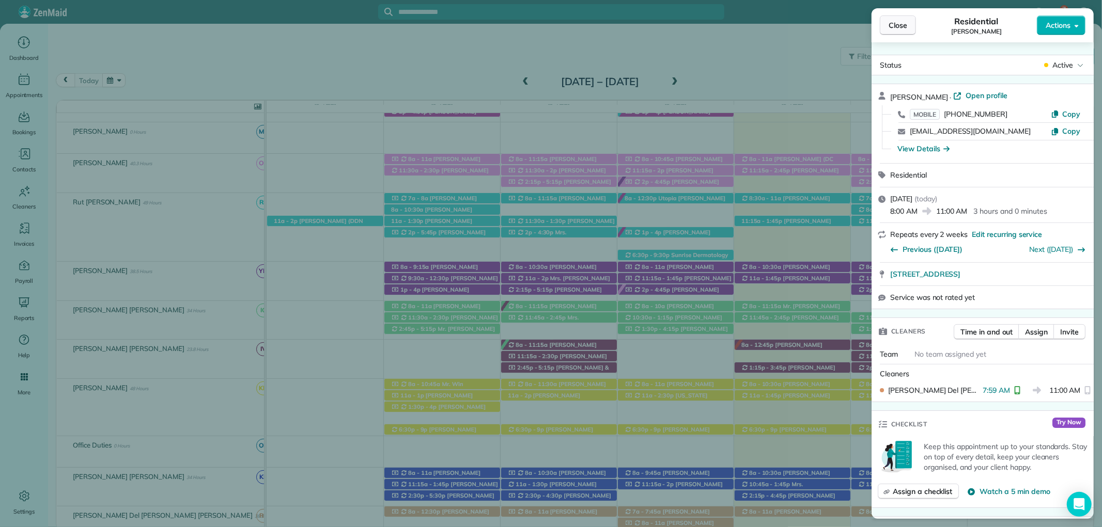
click at [904, 21] on span "Close" at bounding box center [897, 25] width 19 height 10
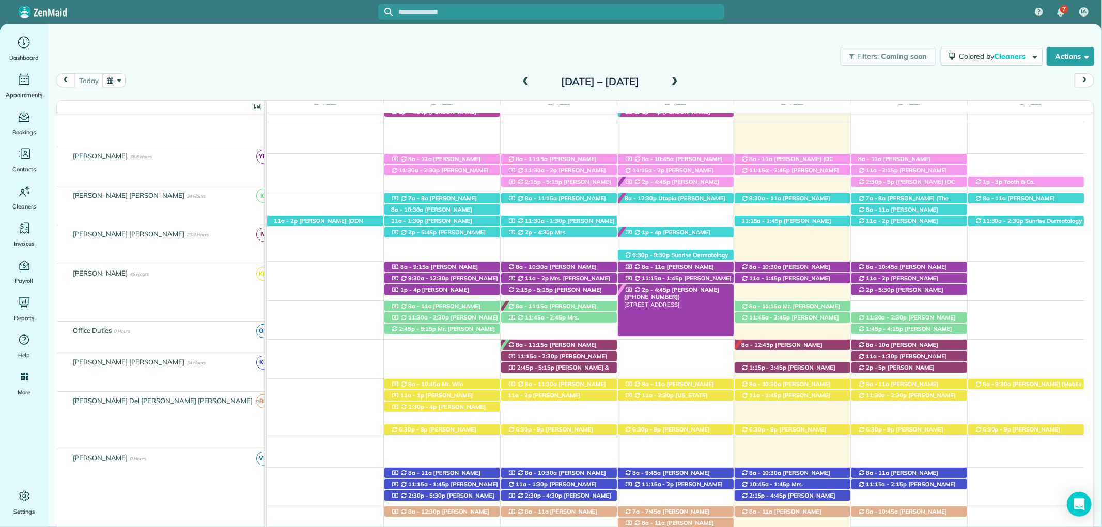
scroll to position [260, 0]
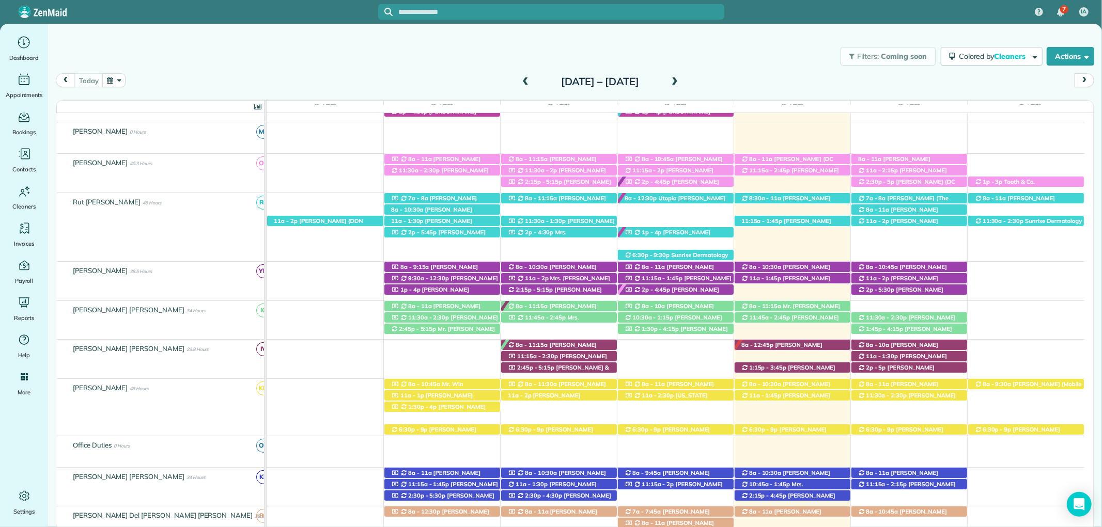
click at [811, 162] on span "Mandy King (DC LAWN) (+12059027602, +12512709897)" at bounding box center [787, 166] width 92 height 22
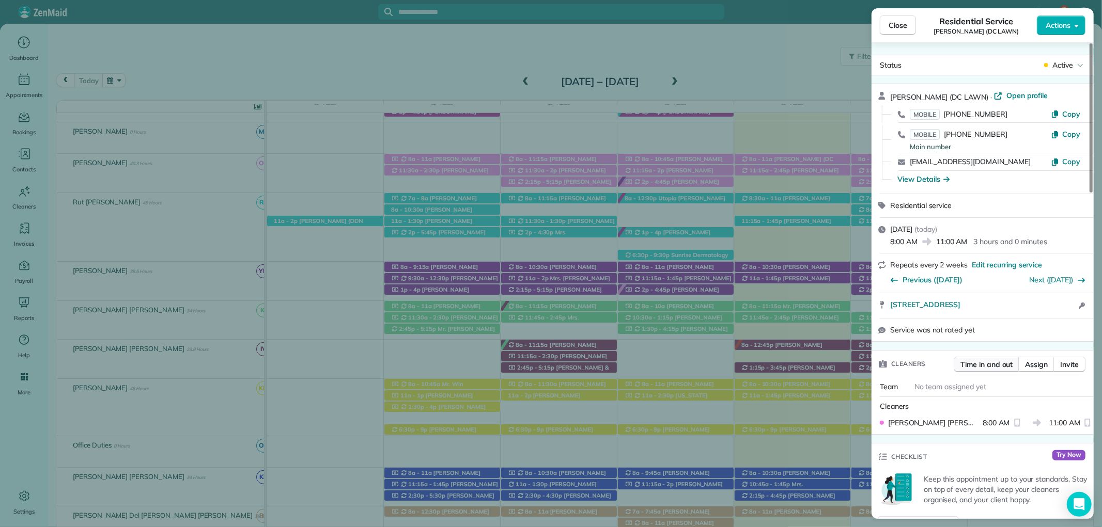
click at [993, 365] on span "Time in and out" at bounding box center [986, 364] width 52 height 10
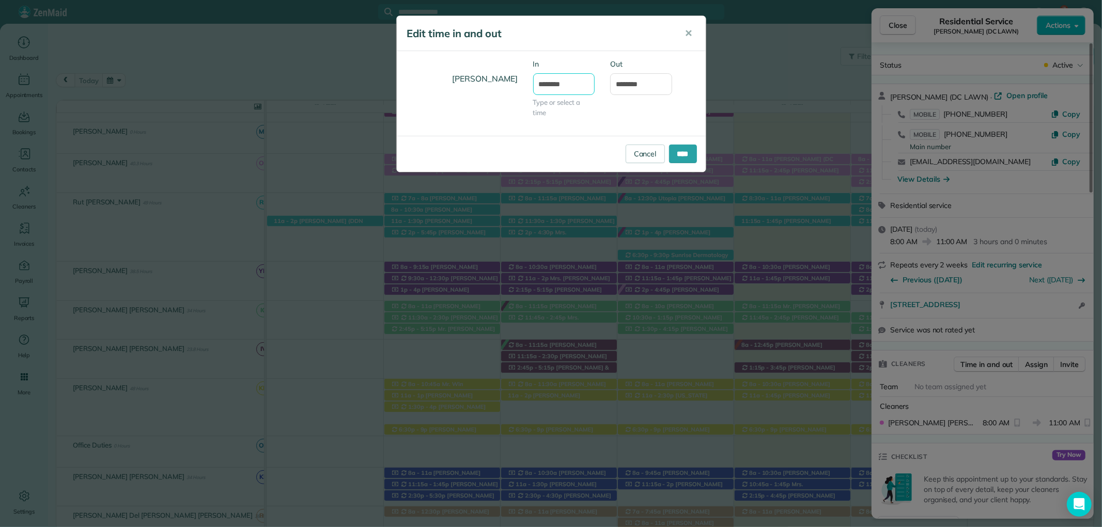
click at [551, 89] on input "*******" at bounding box center [564, 84] width 62 height 22
type input "*******"
click at [672, 111] on div "Osiris Judith Pineda Pineda In ******* Type or select a time Out ********" at bounding box center [551, 93] width 309 height 69
click at [675, 149] on input "****" at bounding box center [683, 154] width 28 height 19
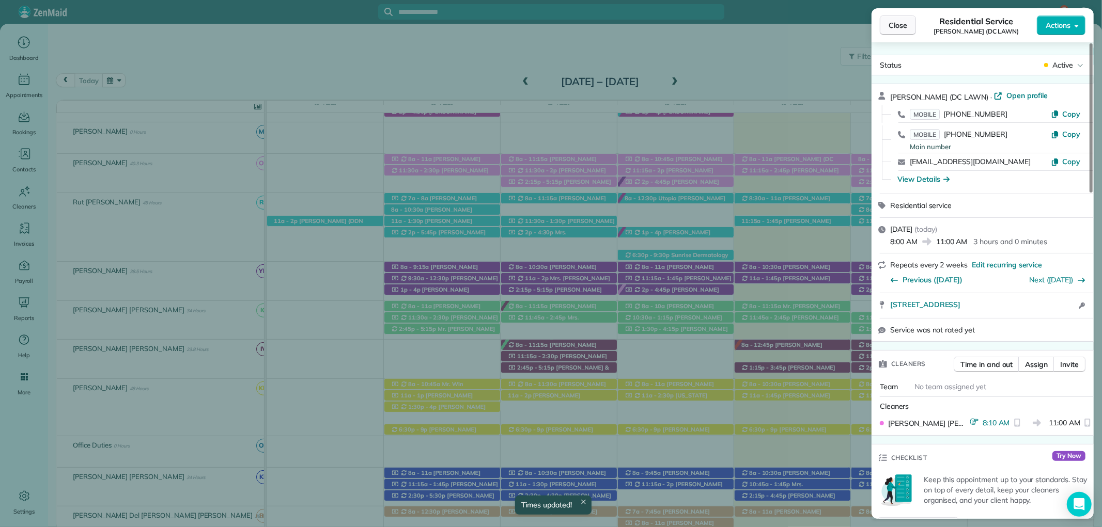
click at [895, 26] on span "Close" at bounding box center [897, 25] width 19 height 10
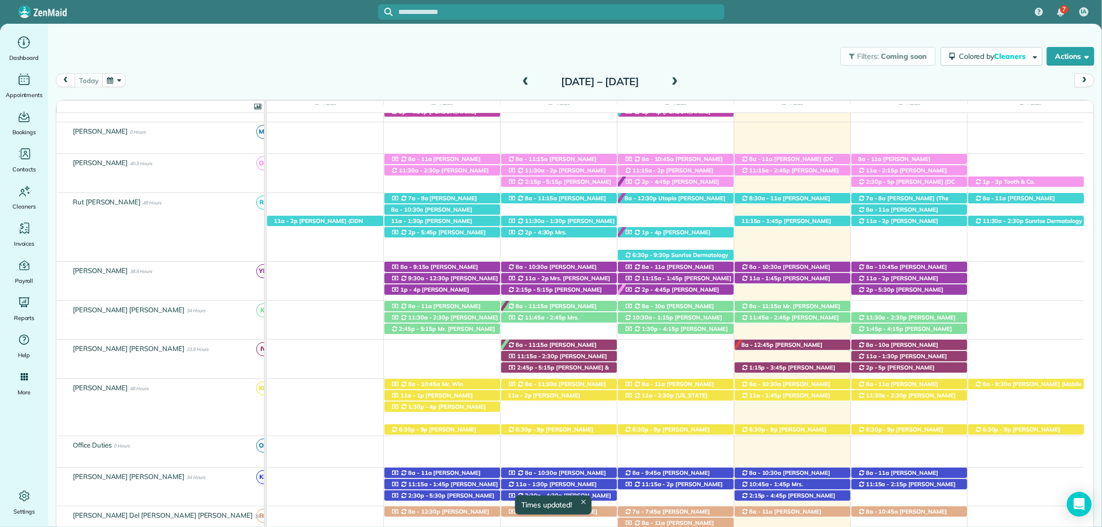
click at [805, 171] on span "Mrs. Joselyn Amoo (+12517163100)" at bounding box center [790, 174] width 98 height 14
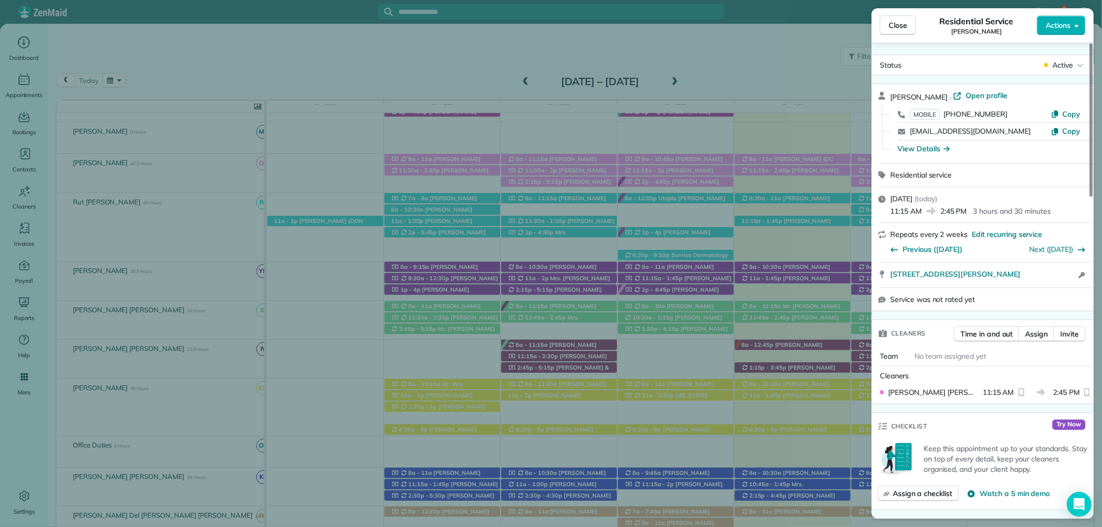
click at [891, 14] on div "Close Residential Service Joselyn Amoo Actions" at bounding box center [982, 25] width 222 height 34
click at [903, 23] on span "Close" at bounding box center [897, 25] width 19 height 10
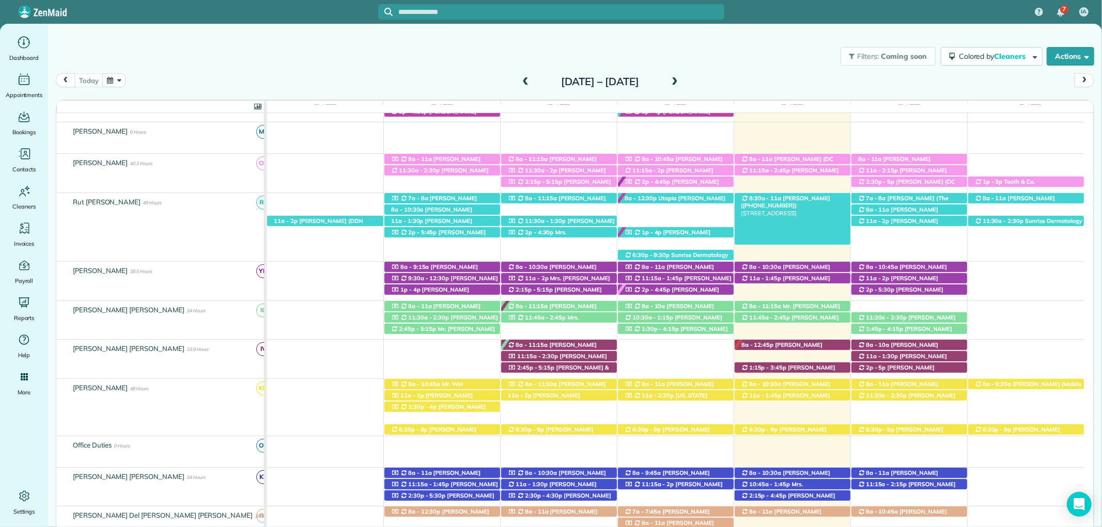
click at [811, 196] on span "Mrs. Evelyn Fusaiotti (+12515339455)" at bounding box center [785, 202] width 89 height 14
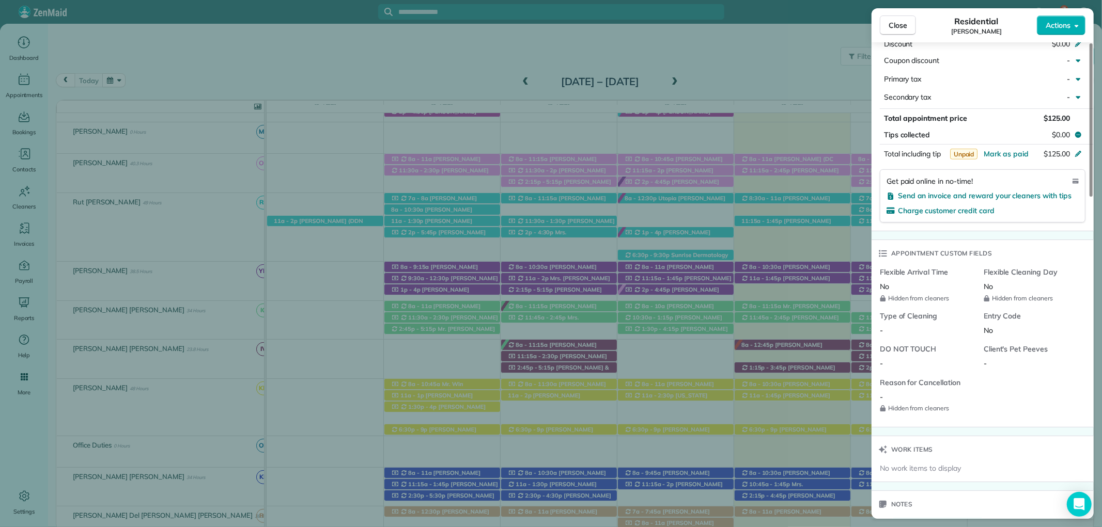
scroll to position [918, 0]
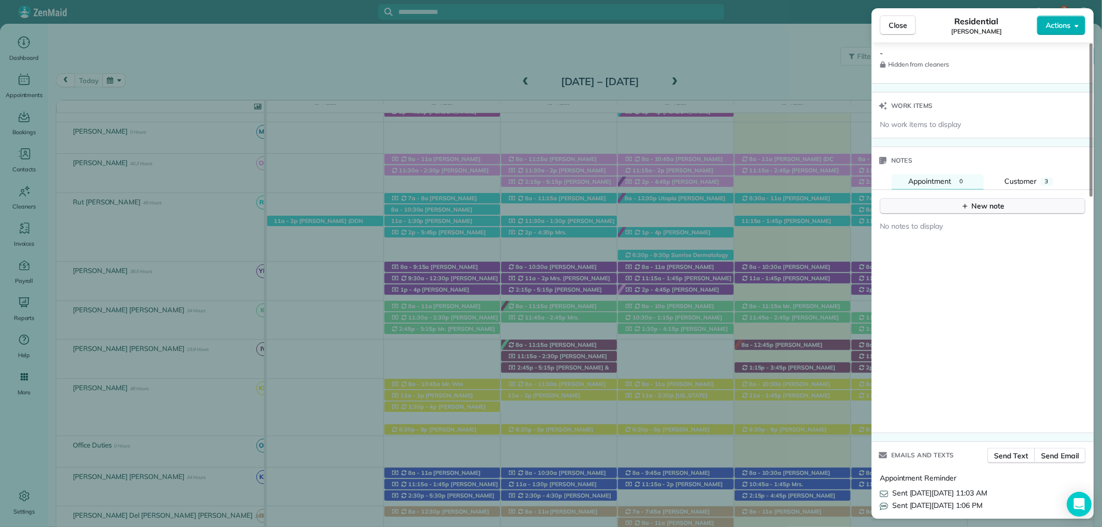
click at [968, 202] on icon "button" at bounding box center [965, 206] width 8 height 8
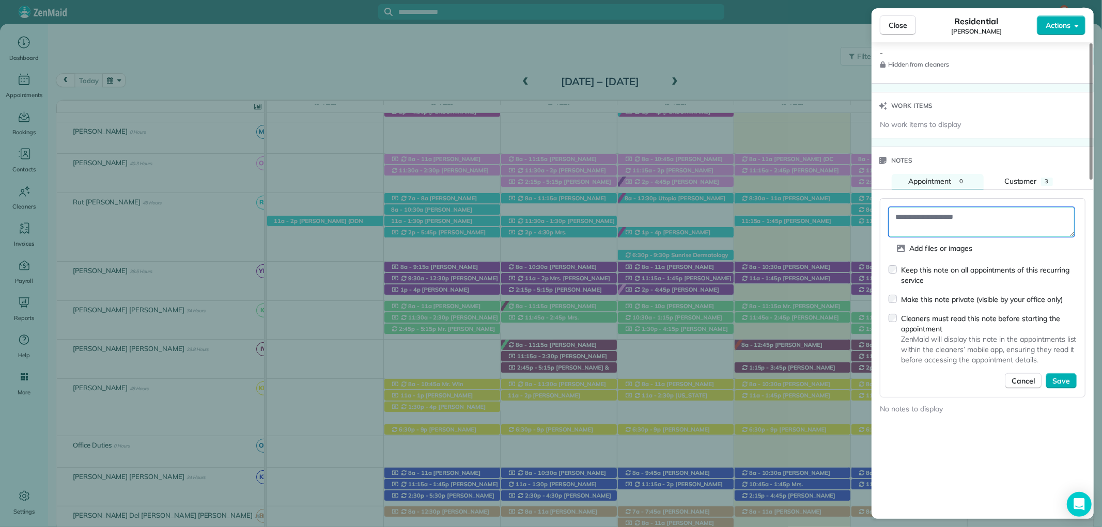
click at [918, 224] on textarea at bounding box center [981, 222] width 186 height 30
type textarea "**********"
click at [1067, 376] on span "Save" at bounding box center [1061, 381] width 18 height 10
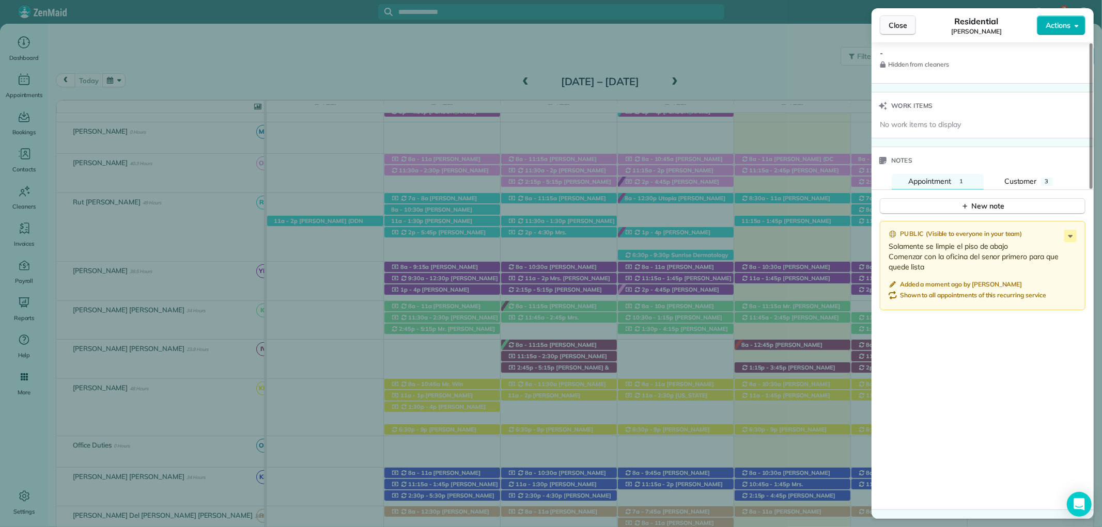
click at [891, 23] on span "Close" at bounding box center [897, 25] width 19 height 10
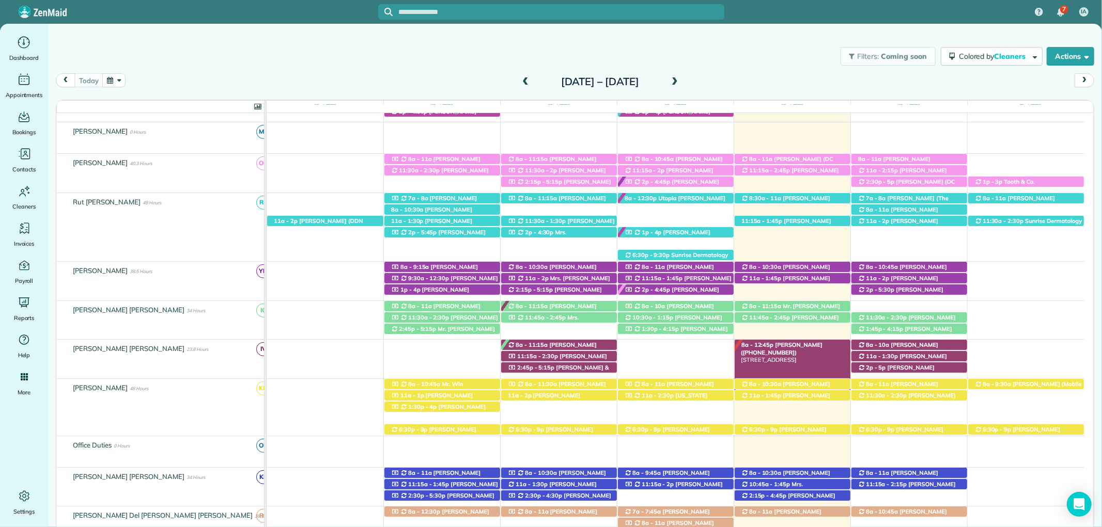
click at [794, 351] on div "8a - 12:45p Susan Chambers (+13344144451) 138 Willow Lake Drive - Fairhope, AL,…" at bounding box center [792, 345] width 116 height 11
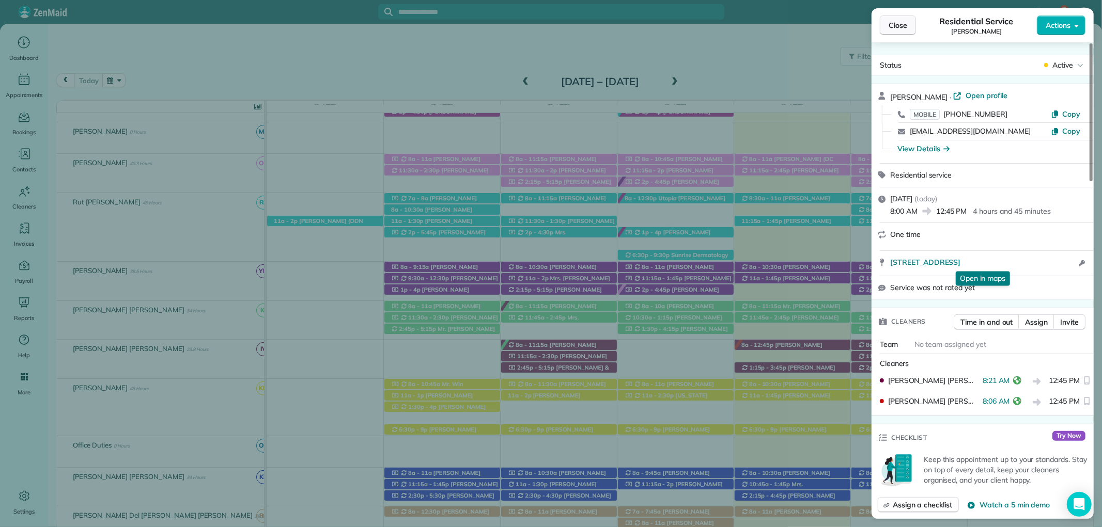
click at [899, 31] on button "Close" at bounding box center [897, 25] width 36 height 20
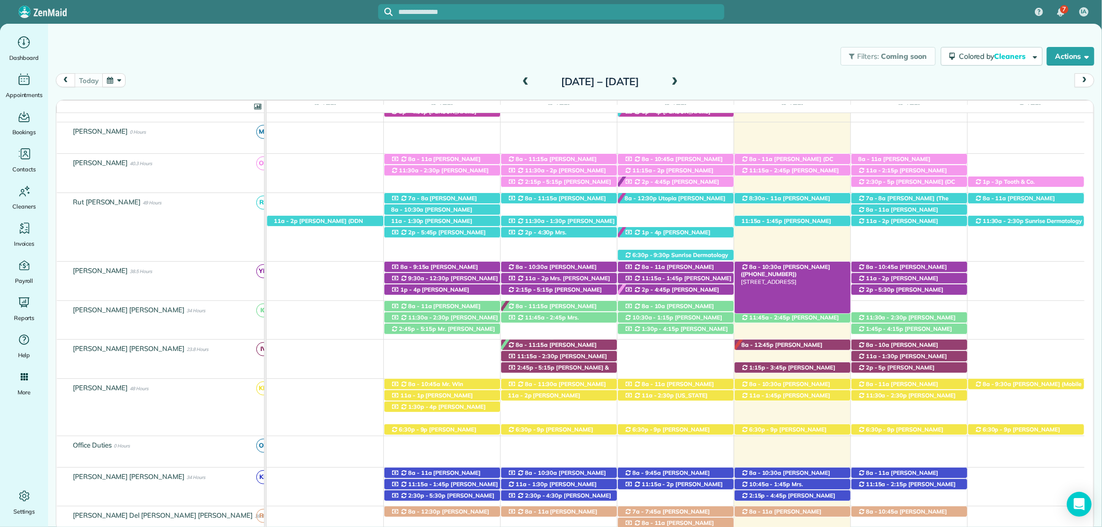
scroll to position [374, 0]
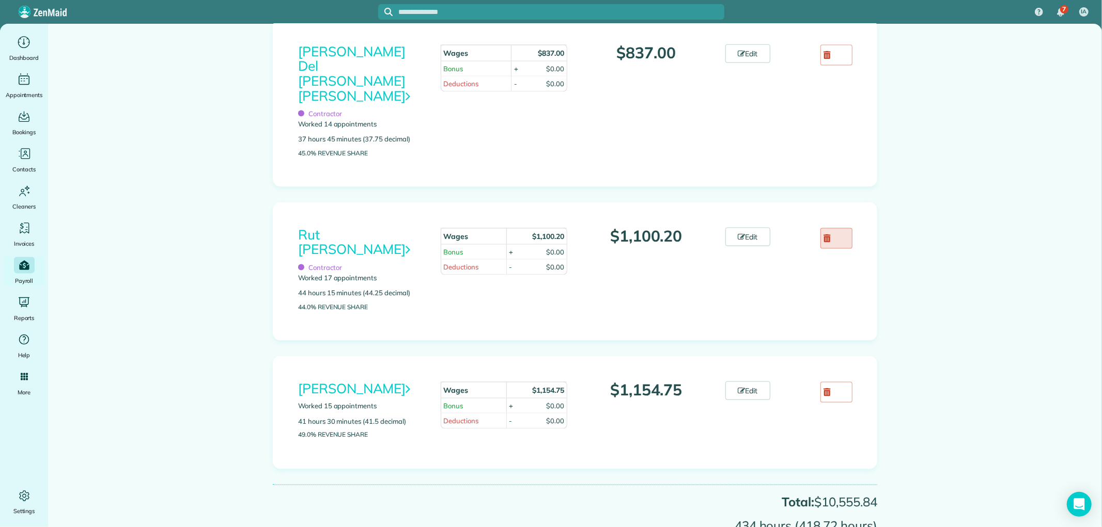
scroll to position [1262, 0]
